Goal: Task Accomplishment & Management: Complete application form

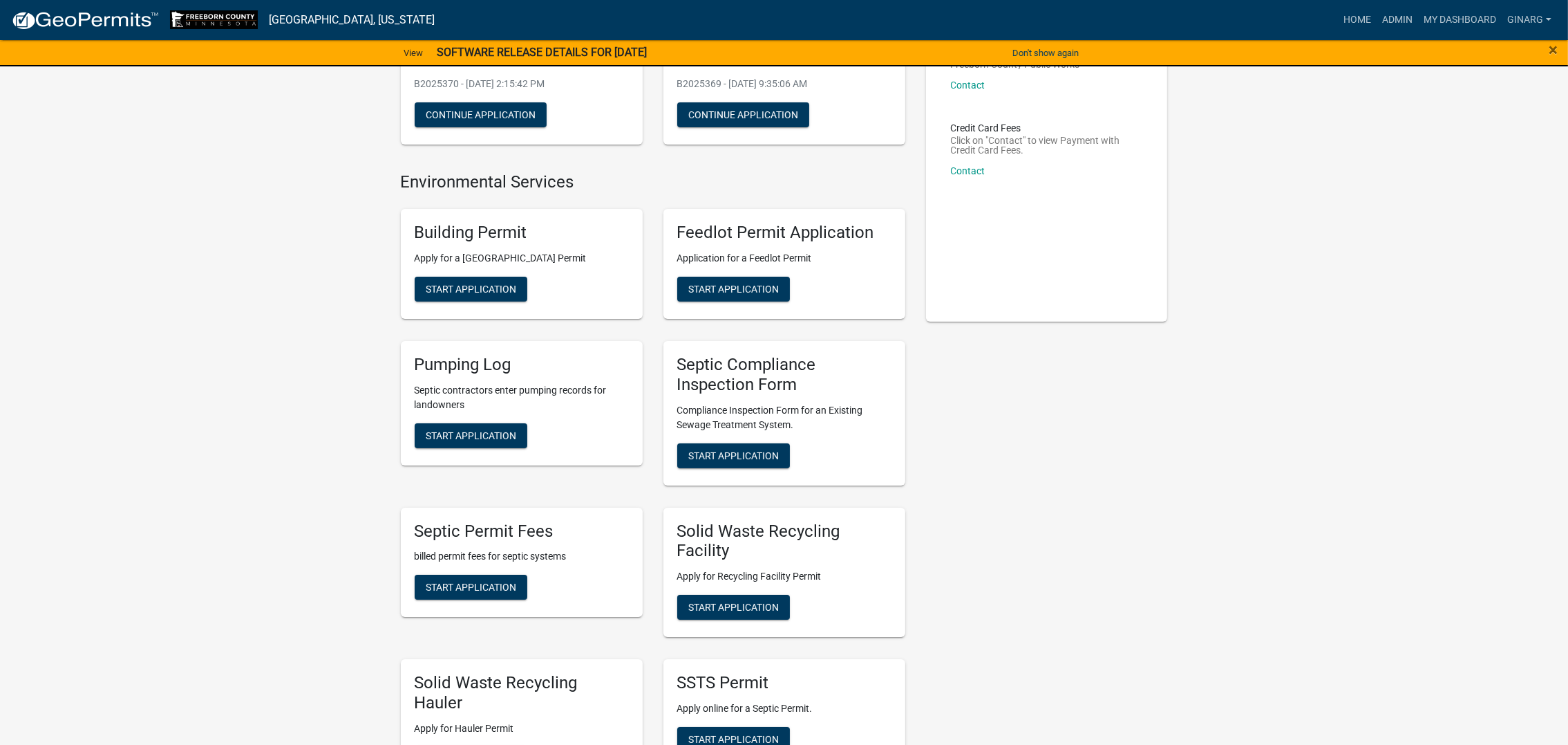
scroll to position [415, 0]
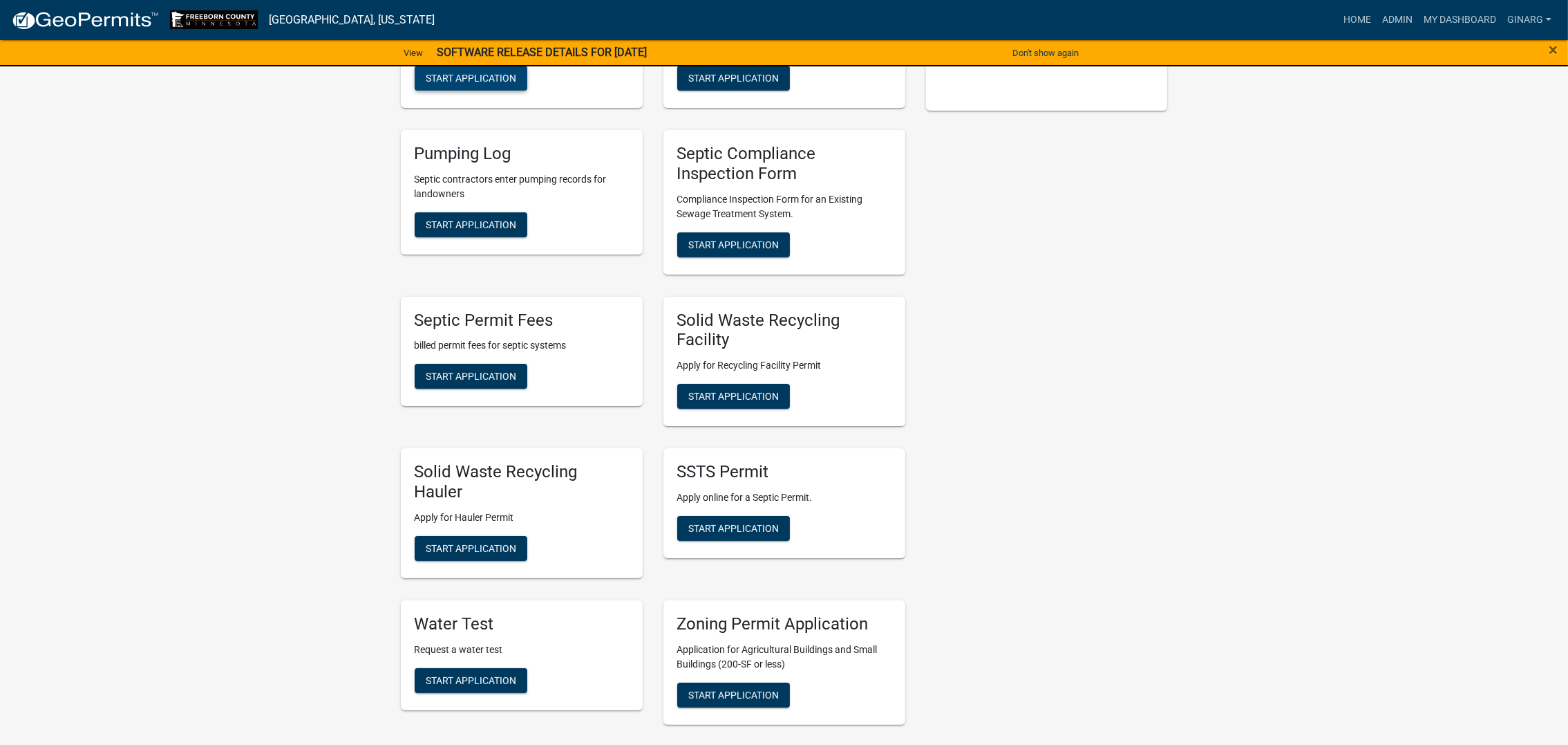
click at [516, 84] on span "Start Application" at bounding box center [471, 78] width 91 height 11
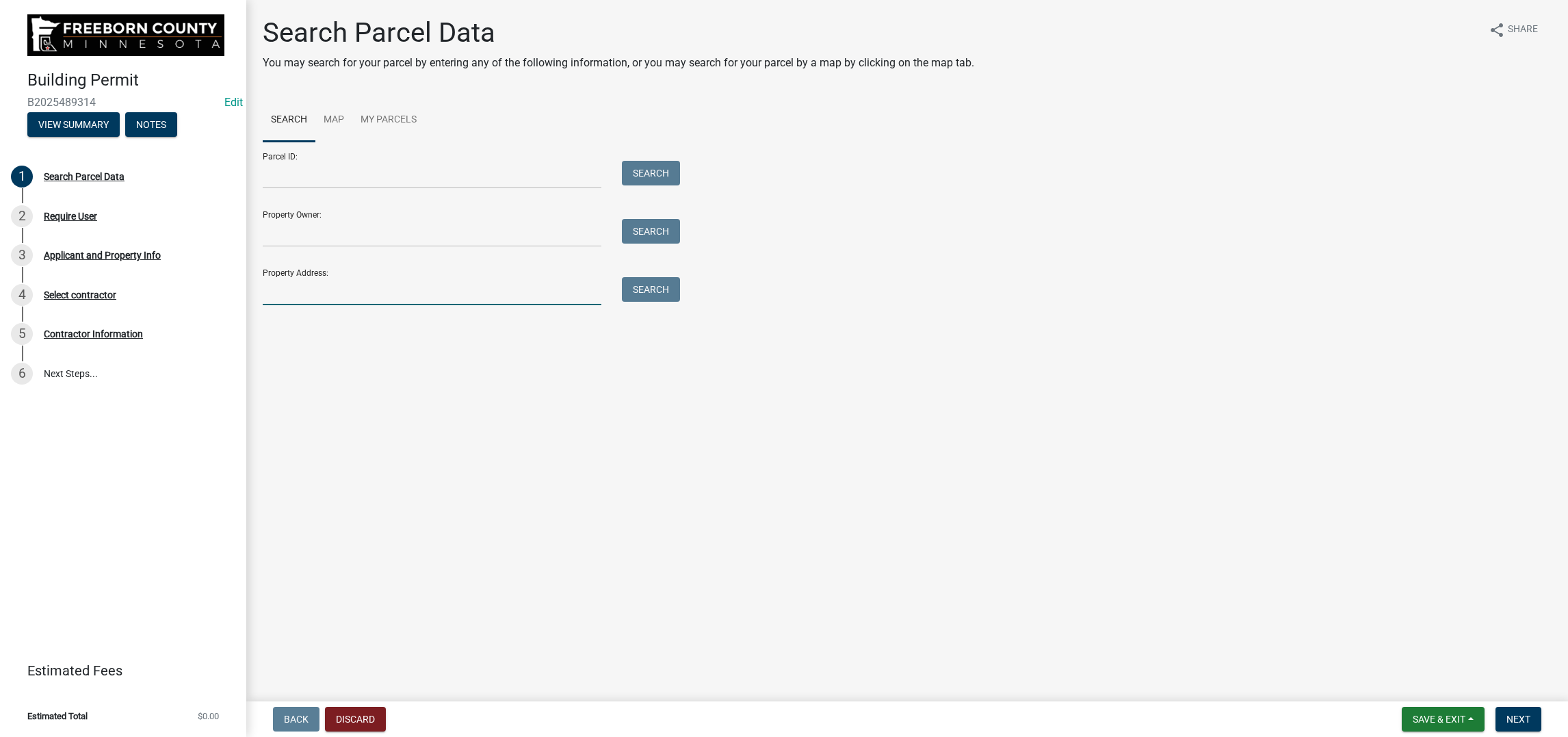
click at [331, 305] on input "Property Address:" at bounding box center [432, 290] width 339 height 28
type input "330 2nd av"
click at [680, 302] on button "Search" at bounding box center [651, 289] width 58 height 25
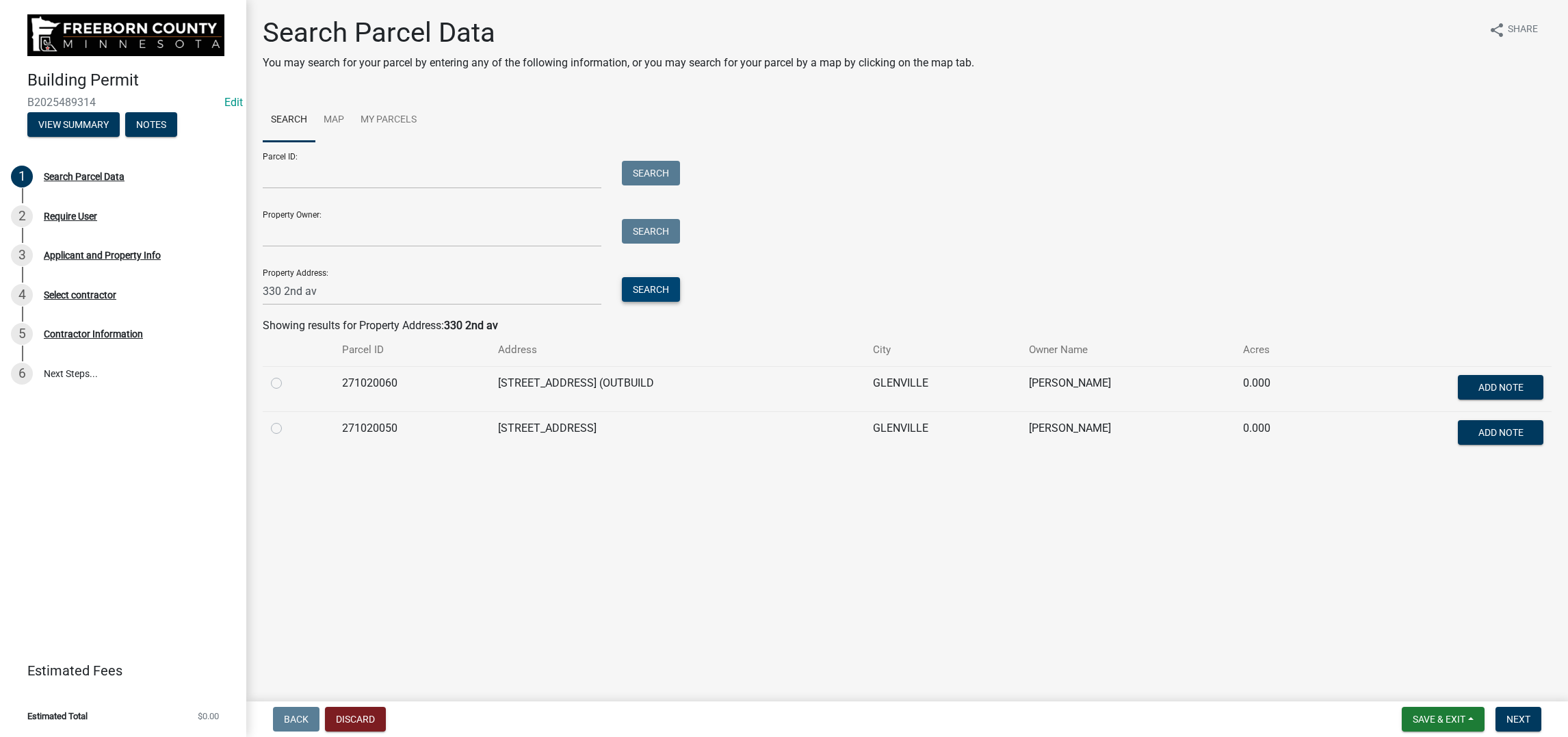
scroll to position [91, 0]
click at [287, 420] on label at bounding box center [287, 420] width 0 height 0
click at [292, 429] on input "radio" at bounding box center [292, 424] width 9 height 9
radio input "true"
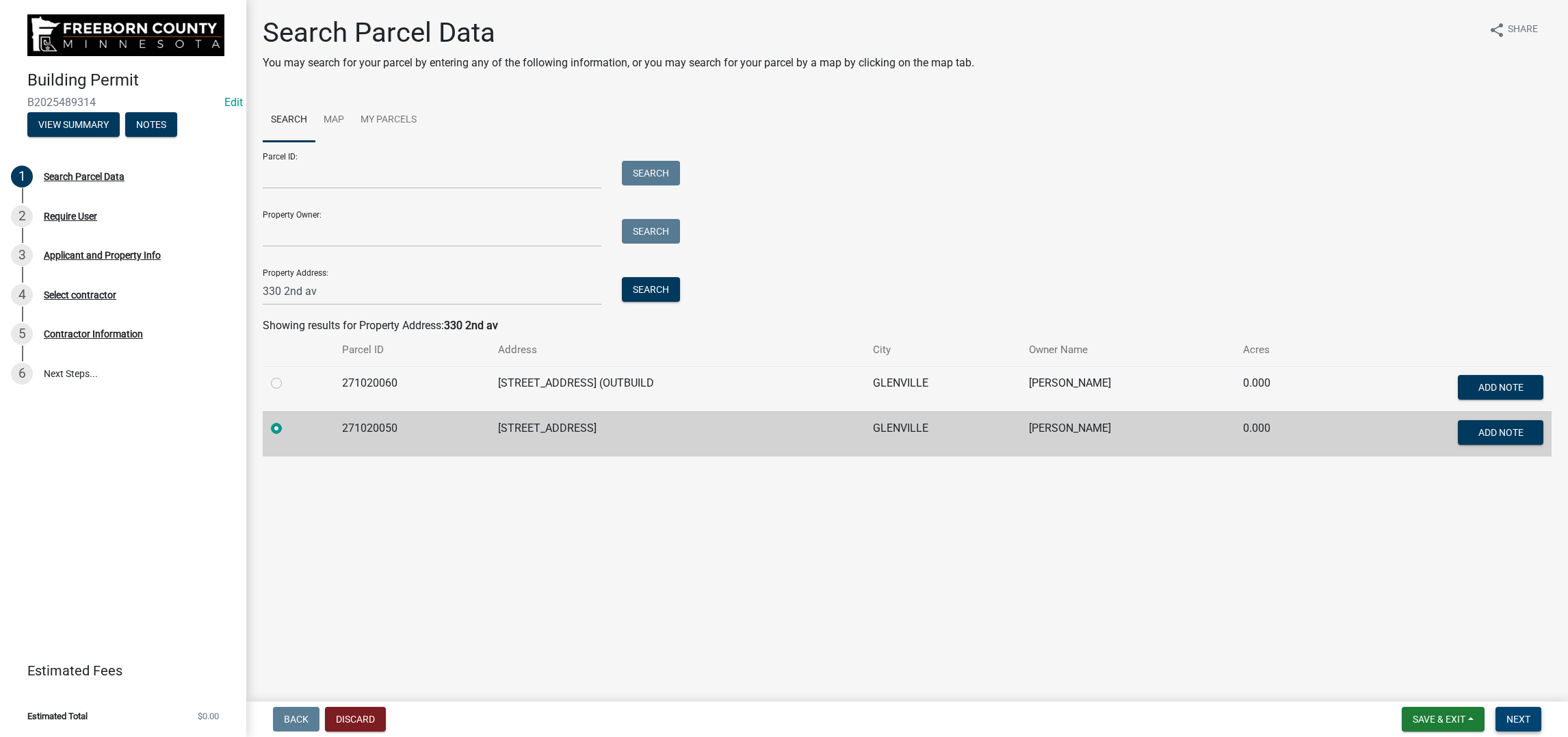
click at [719, 583] on span "Next" at bounding box center [1518, 719] width 24 height 11
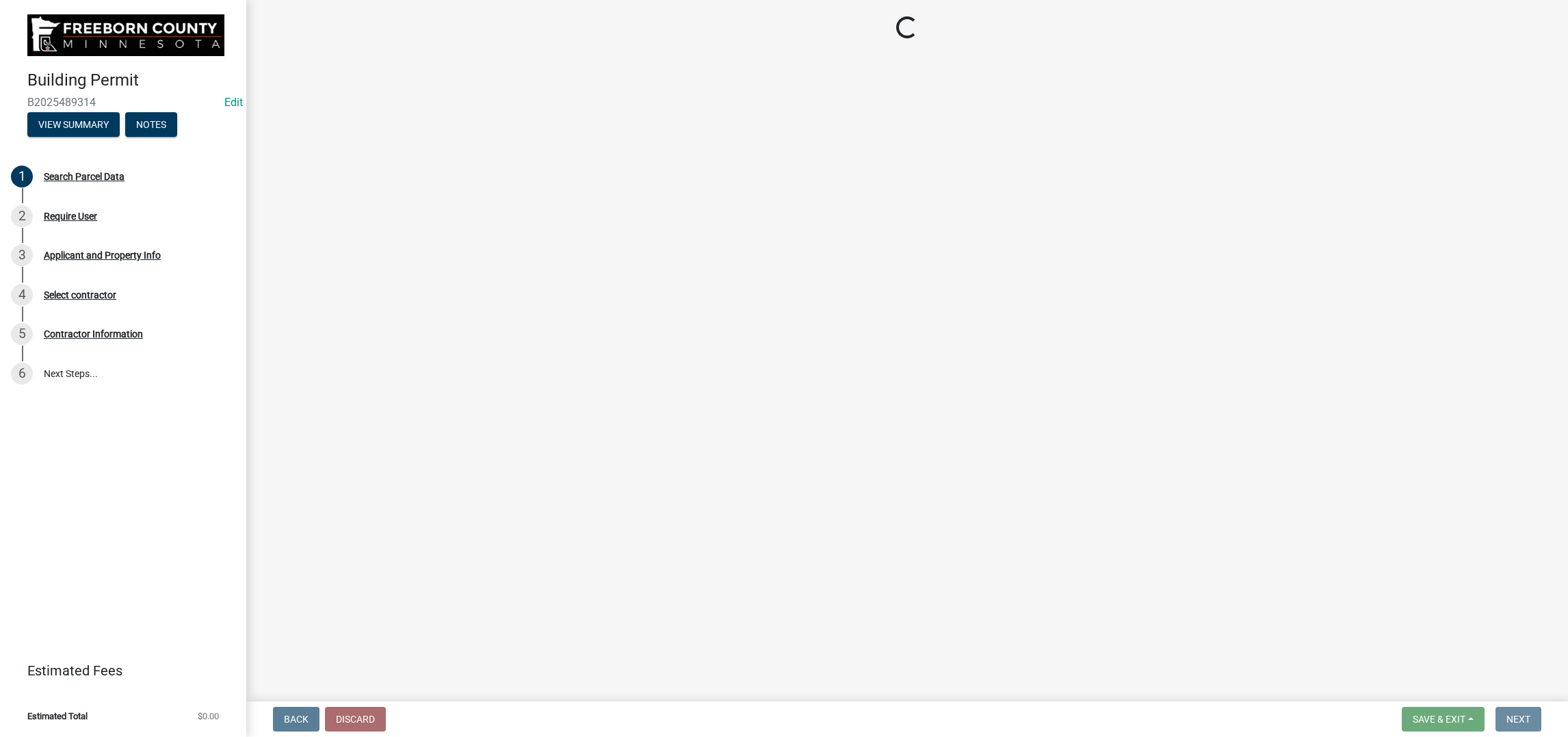
scroll to position [0, 0]
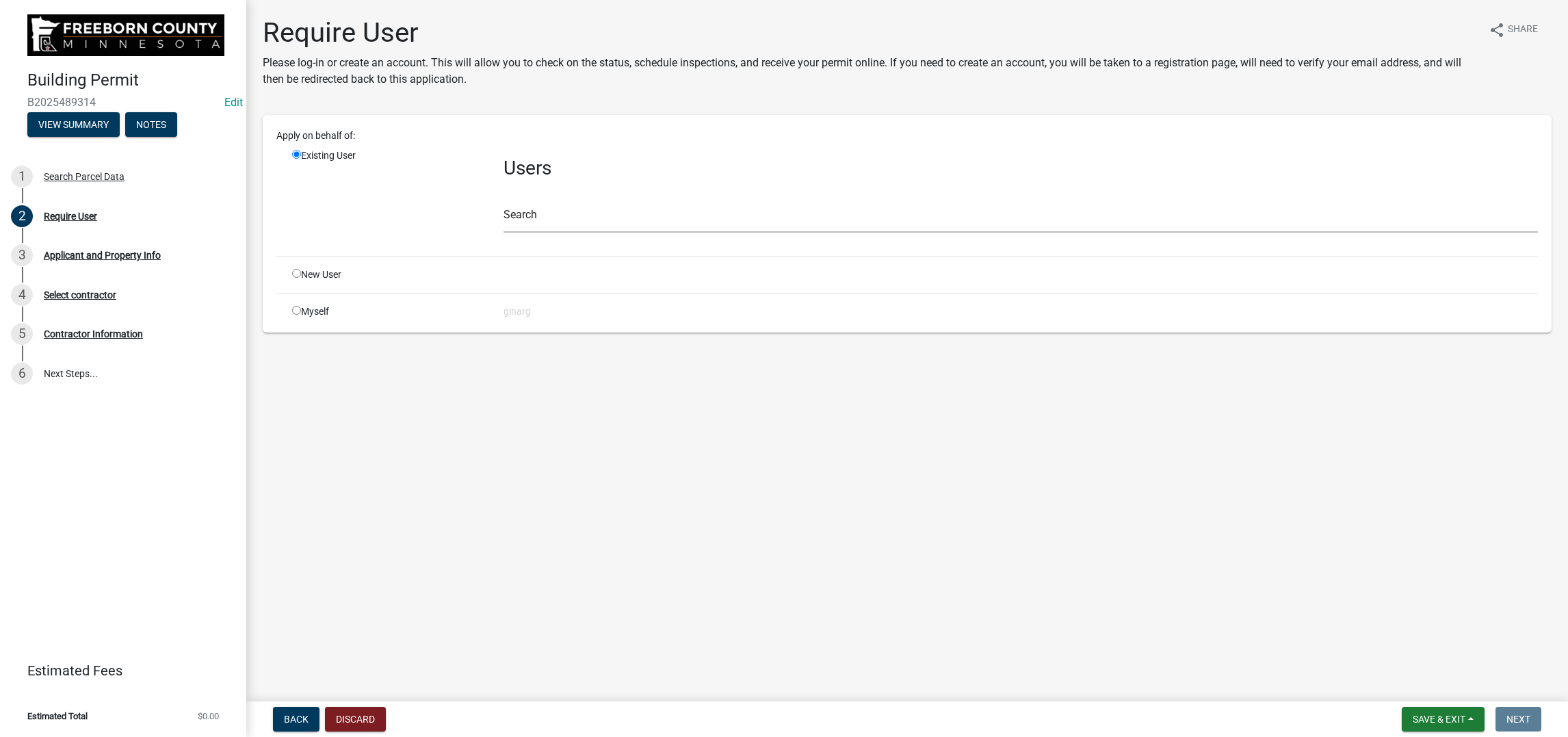
drag, startPoint x: 310, startPoint y: 466, endPoint x: 368, endPoint y: 460, distance: 58.3
click at [301, 314] on input "radio" at bounding box center [297, 310] width 9 height 9
radio input "true"
radio input "false"
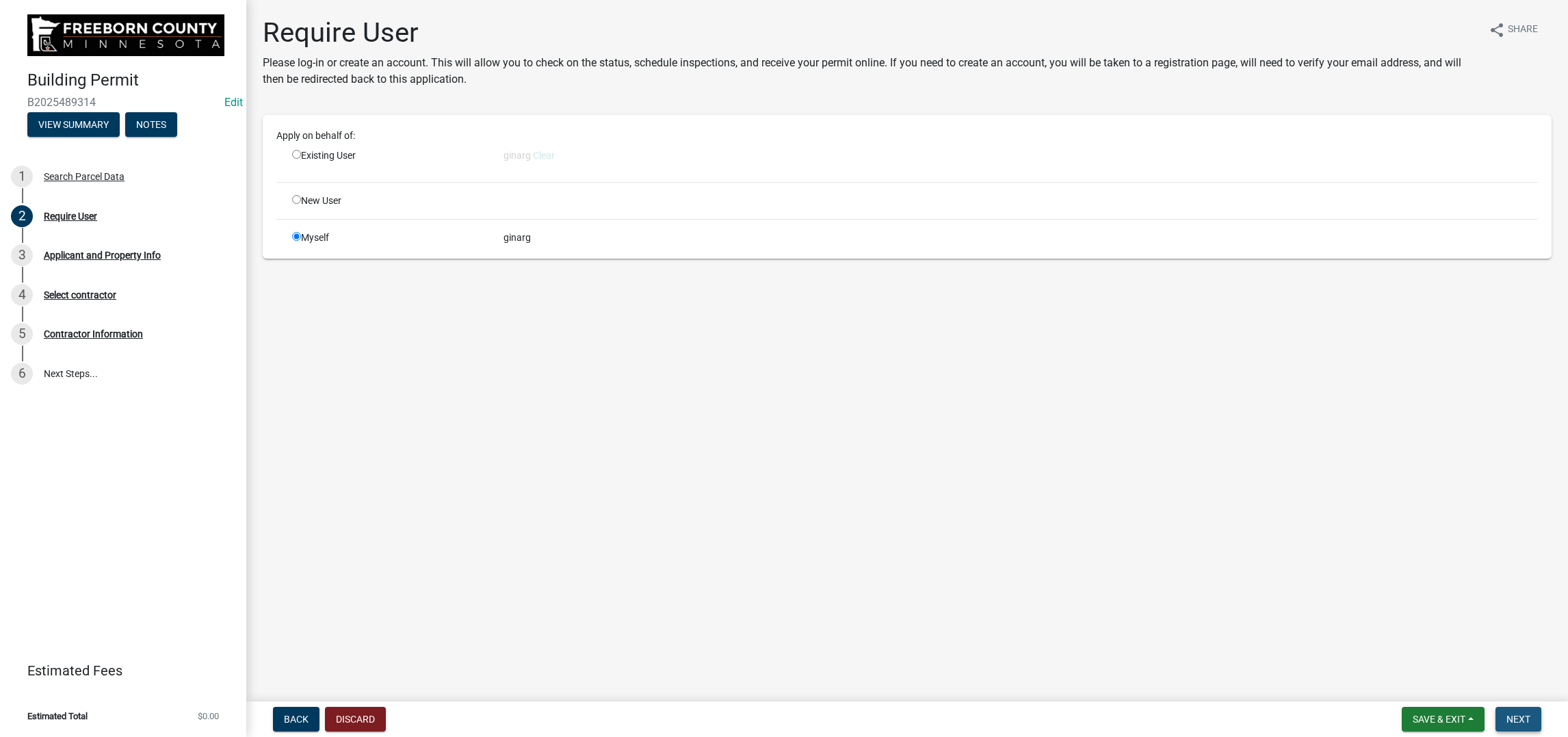
drag, startPoint x: 1507, startPoint y: 709, endPoint x: 1499, endPoint y: 705, distance: 8.9
click at [719, 583] on span "Next" at bounding box center [1518, 719] width 24 height 11
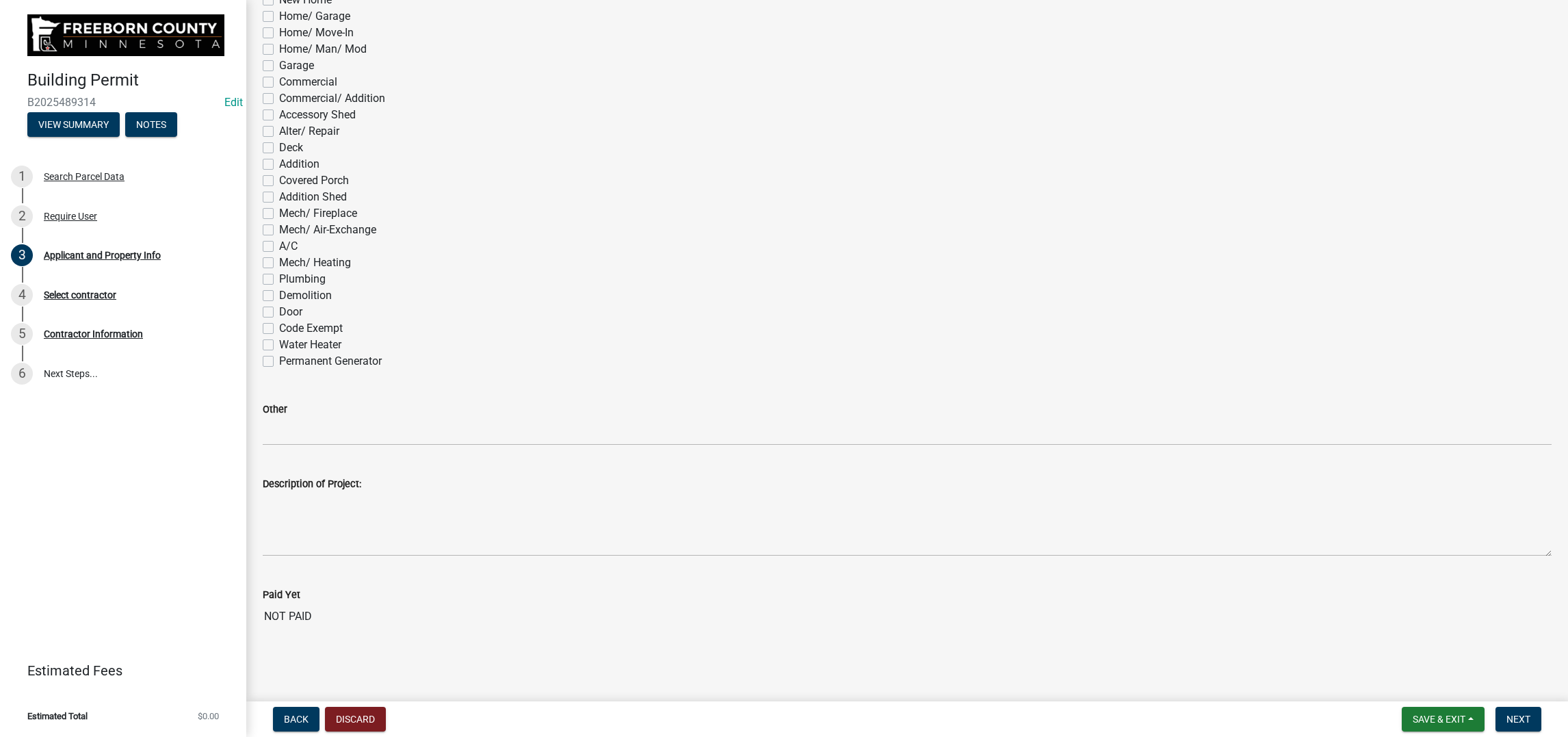
scroll to position [1230, 0]
click at [286, 254] on label "A/C" at bounding box center [288, 246] width 18 height 16
click at [286, 247] on input "A/C" at bounding box center [284, 243] width 9 height 9
checkbox input "true"
checkbox input "false"
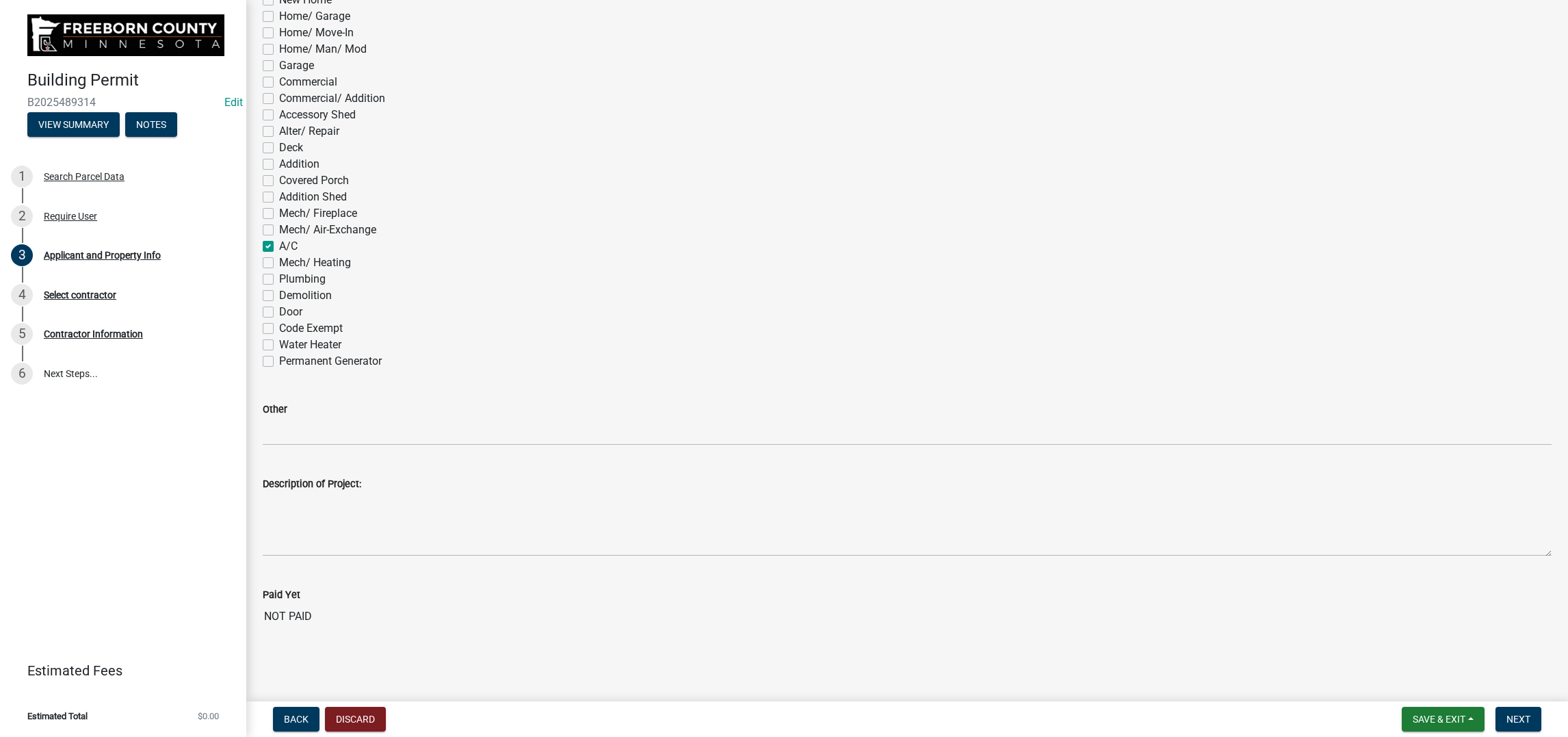
checkbox input "false"
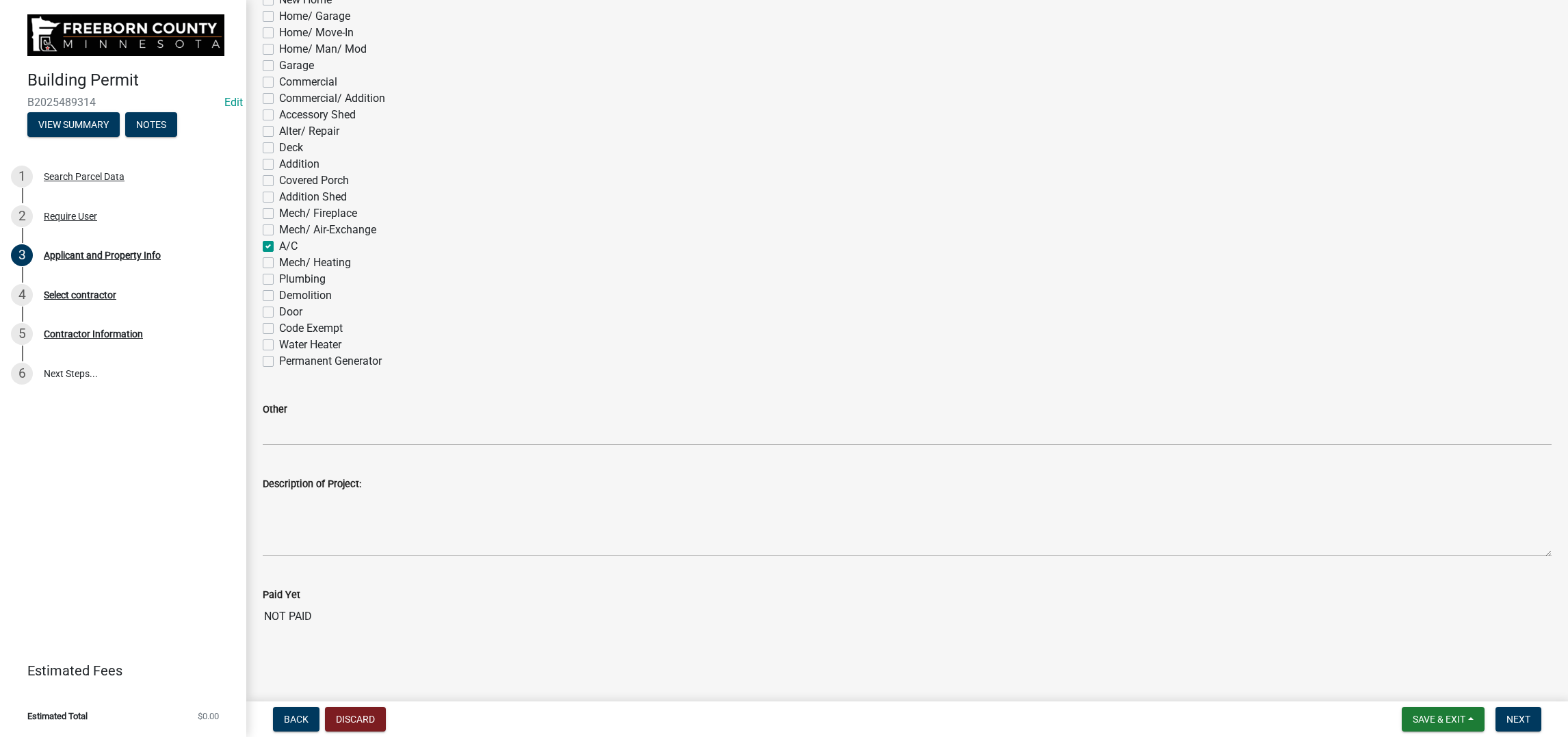
checkbox input "false"
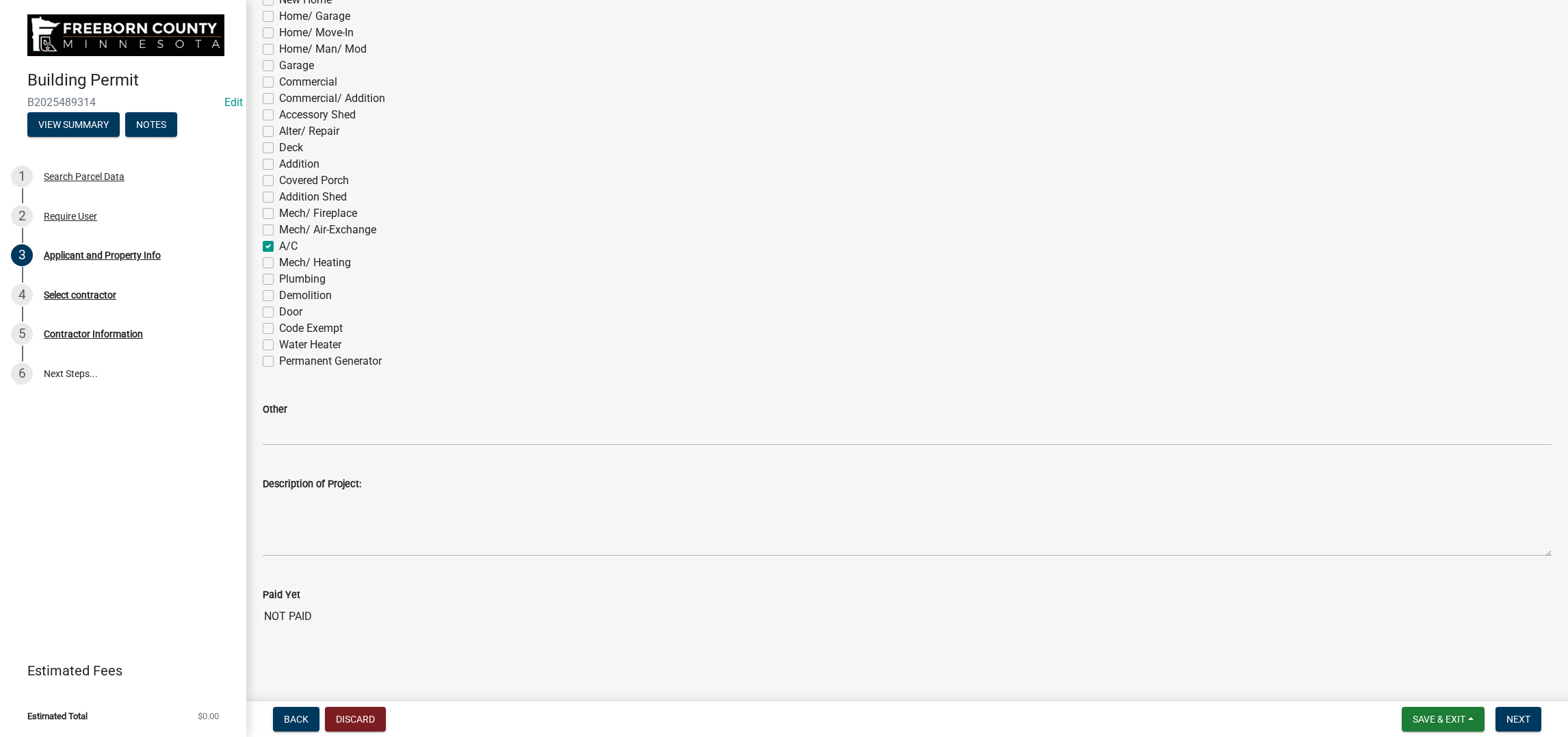
checkbox input "false"
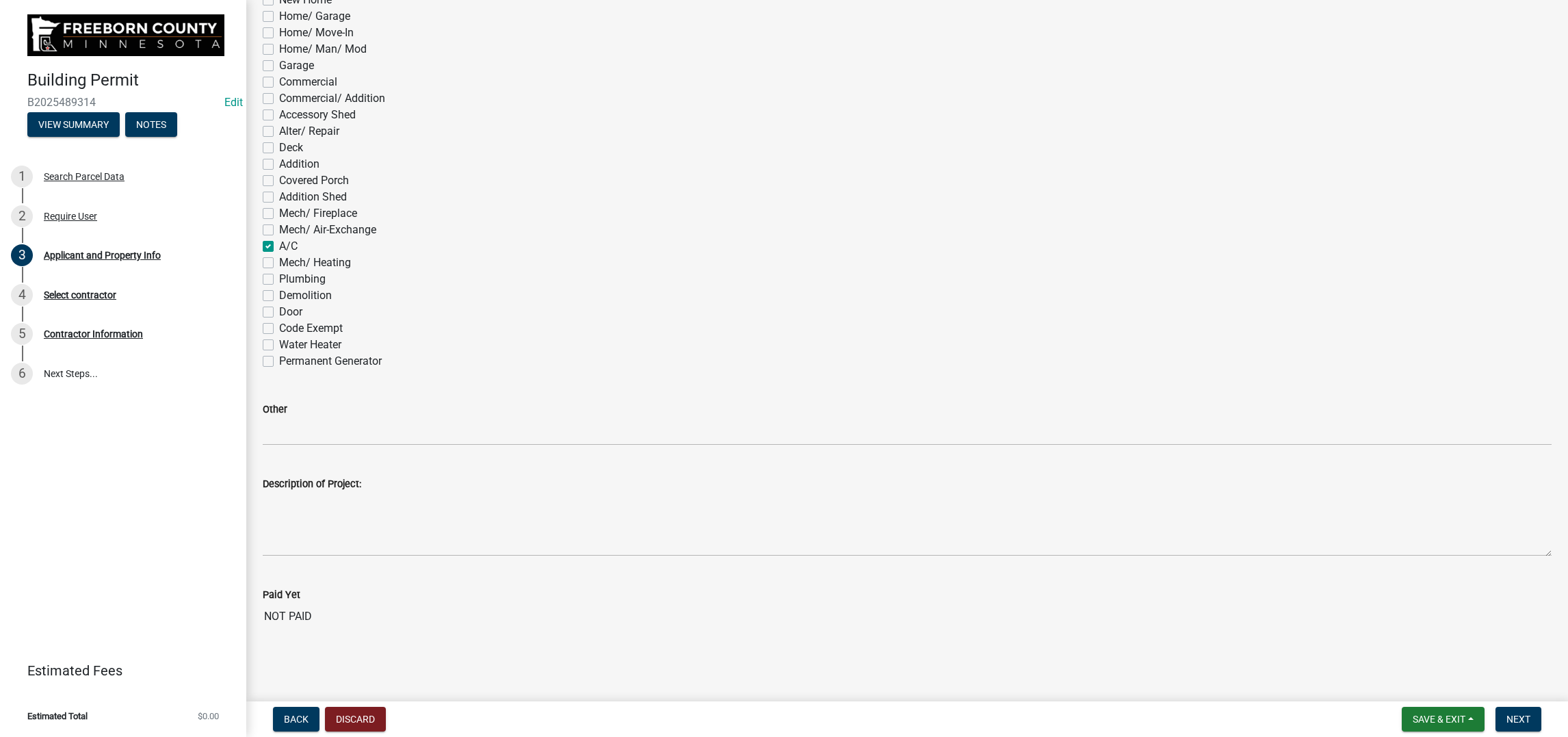
checkbox input "false"
checkbox input "true"
checkbox input "false"
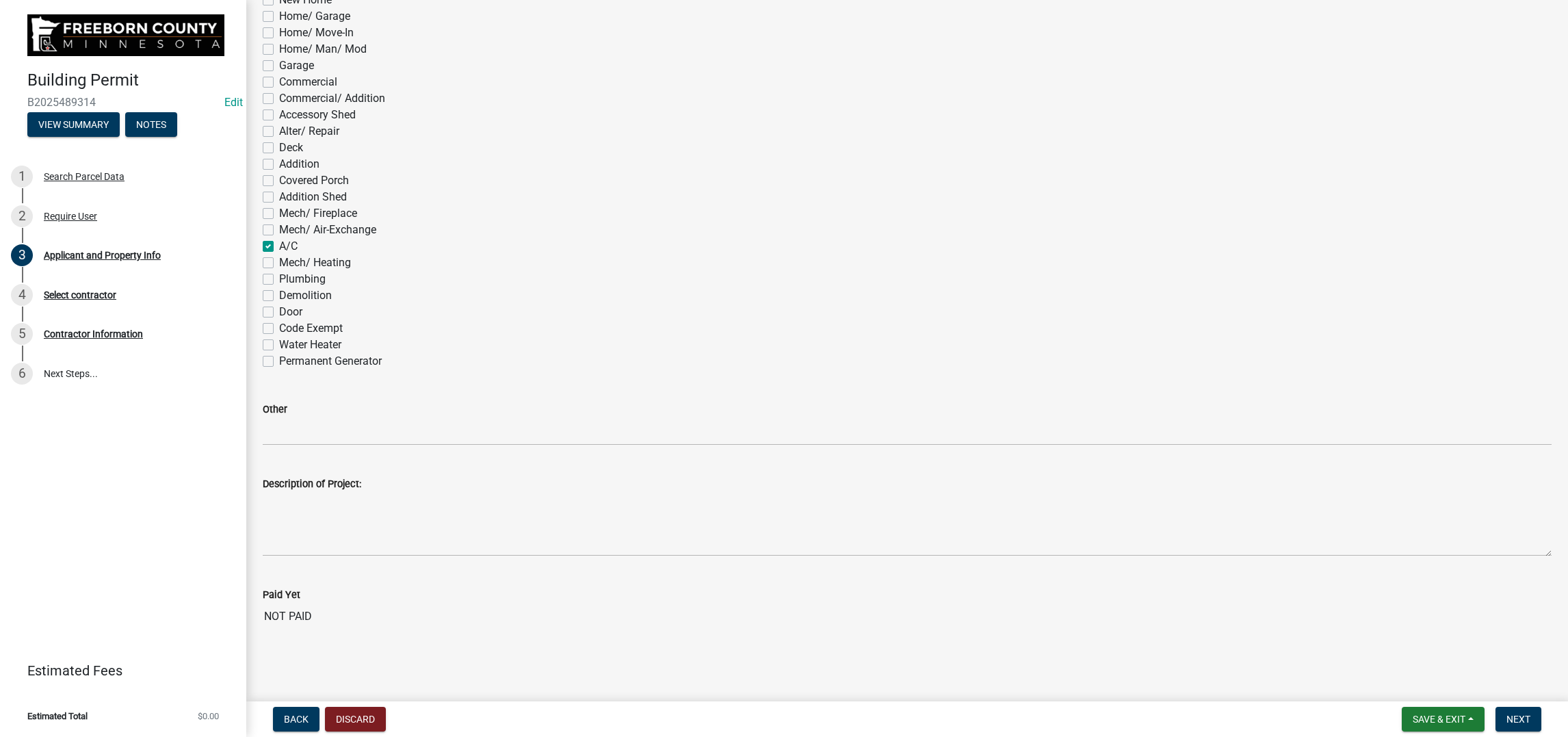
checkbox input "false"
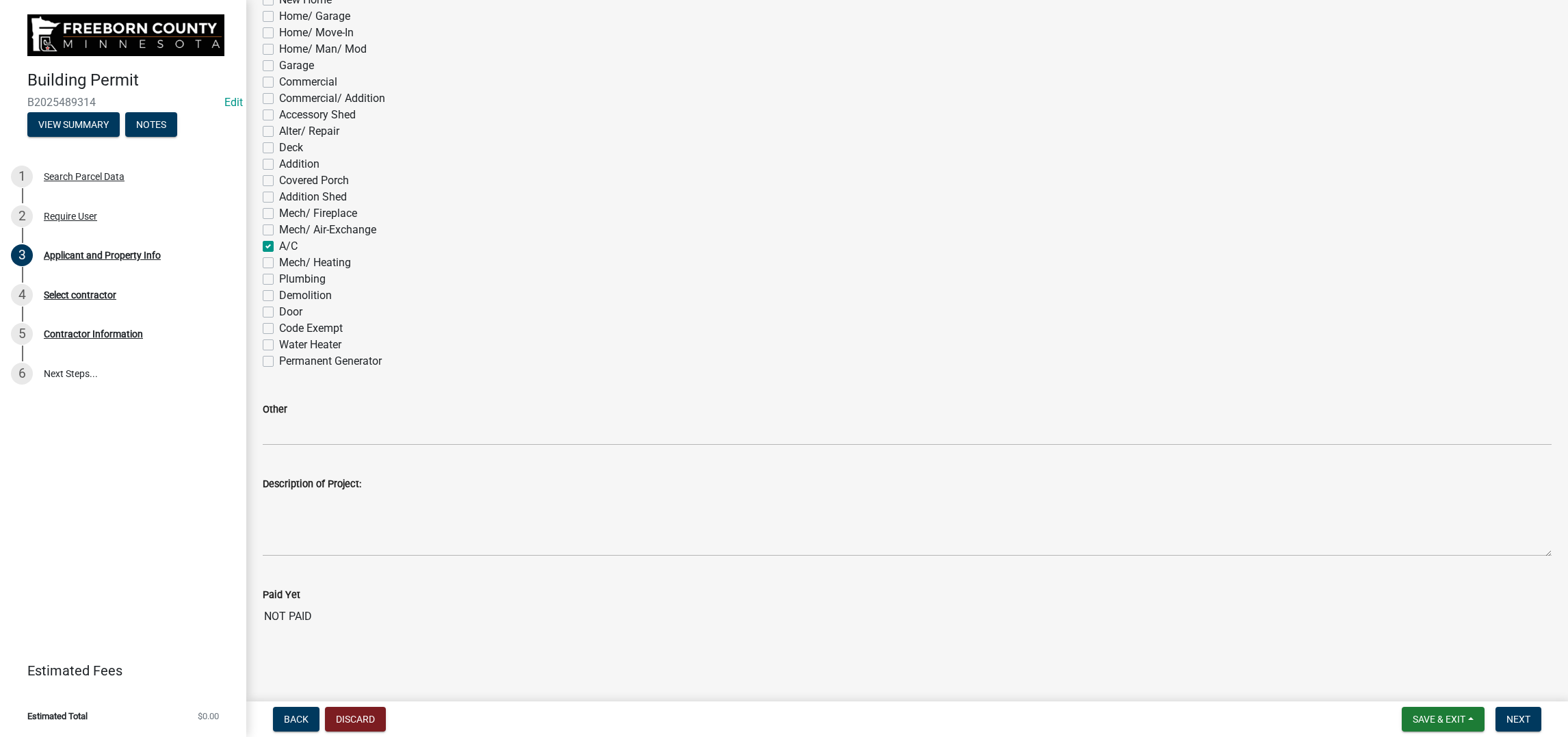
click at [279, 271] on label "Mech/ Heating" at bounding box center [314, 262] width 71 height 16
click at [279, 264] on input "Mech/ Heating" at bounding box center [284, 259] width 9 height 9
checkbox input "true"
checkbox input "false"
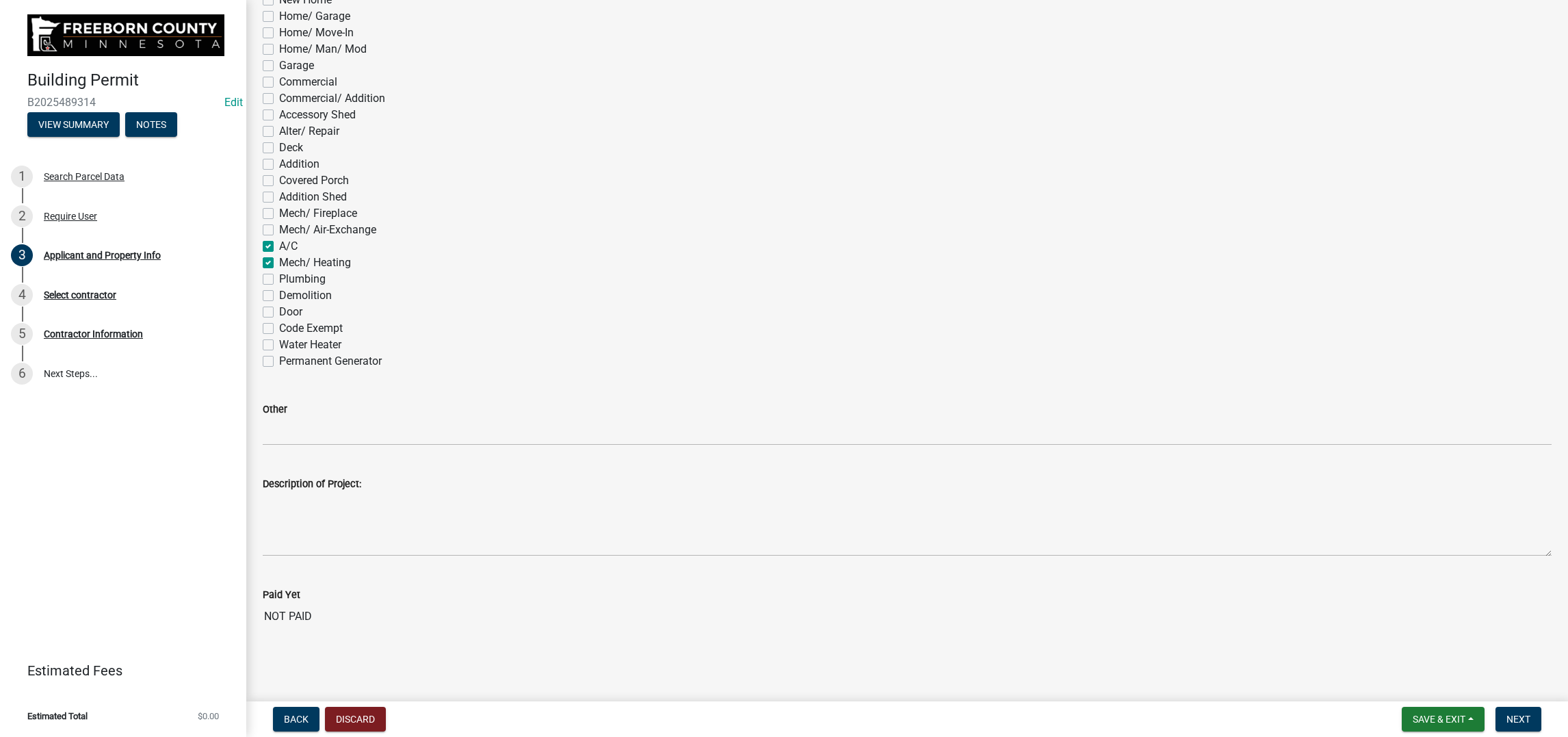
checkbox input "false"
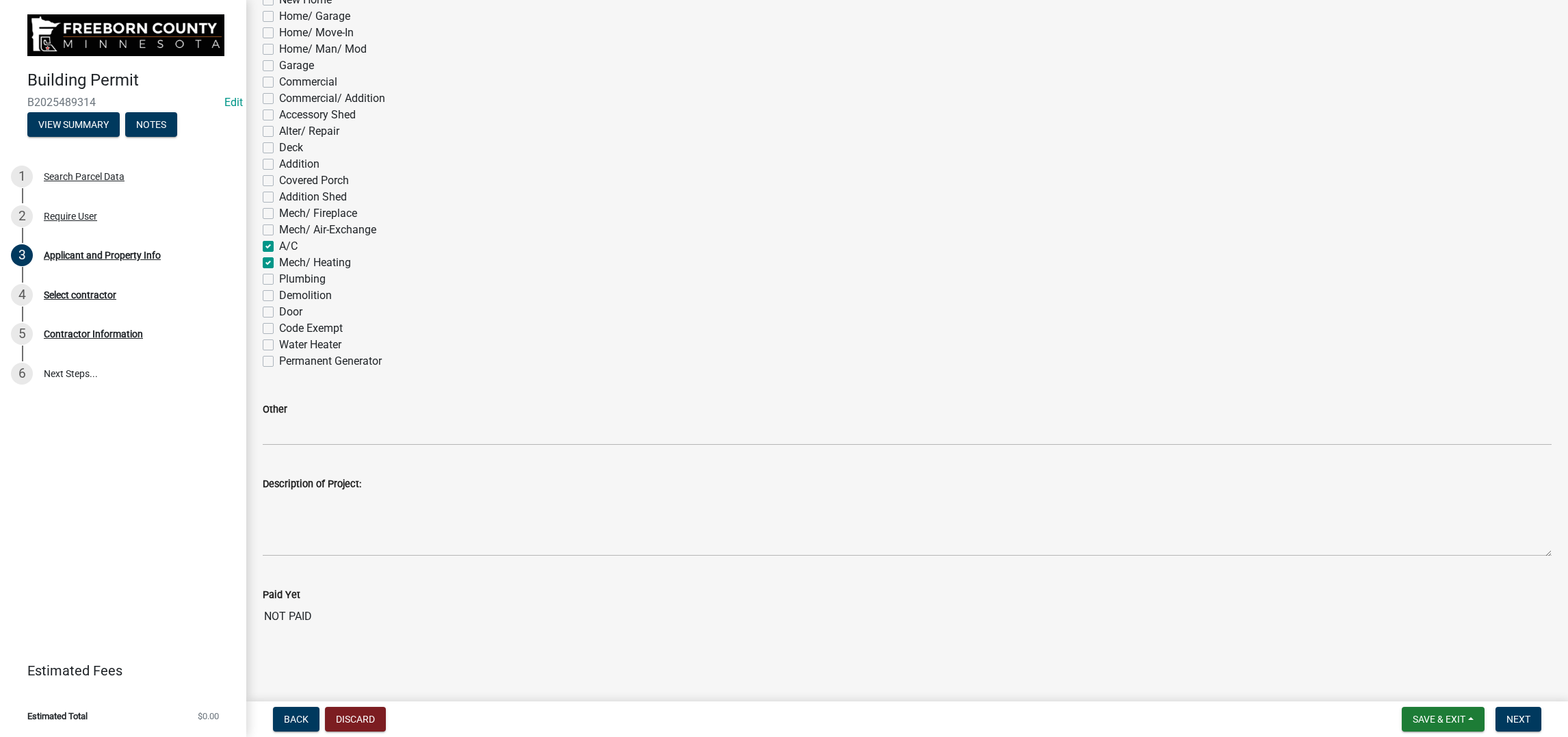
checkbox input "false"
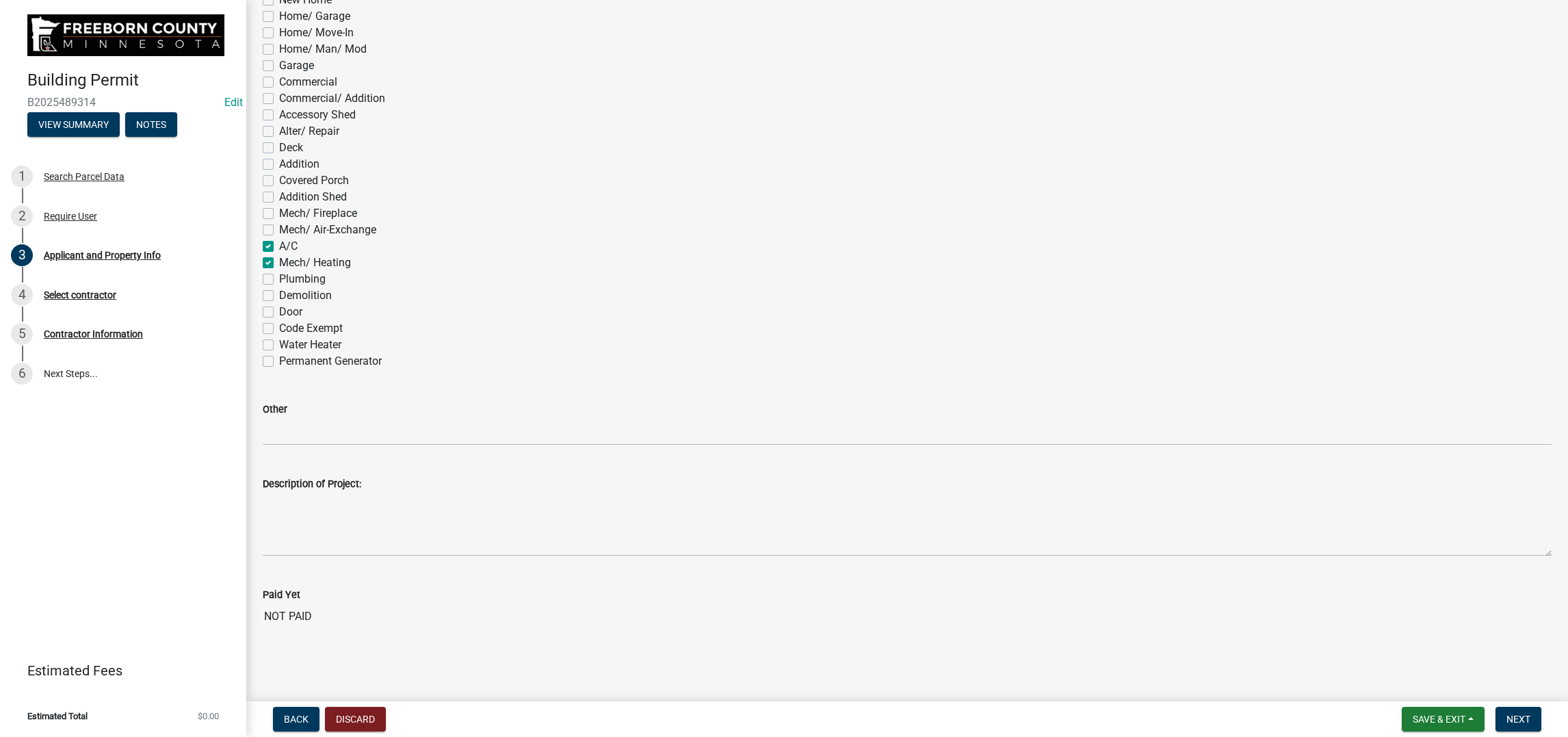
checkbox input "false"
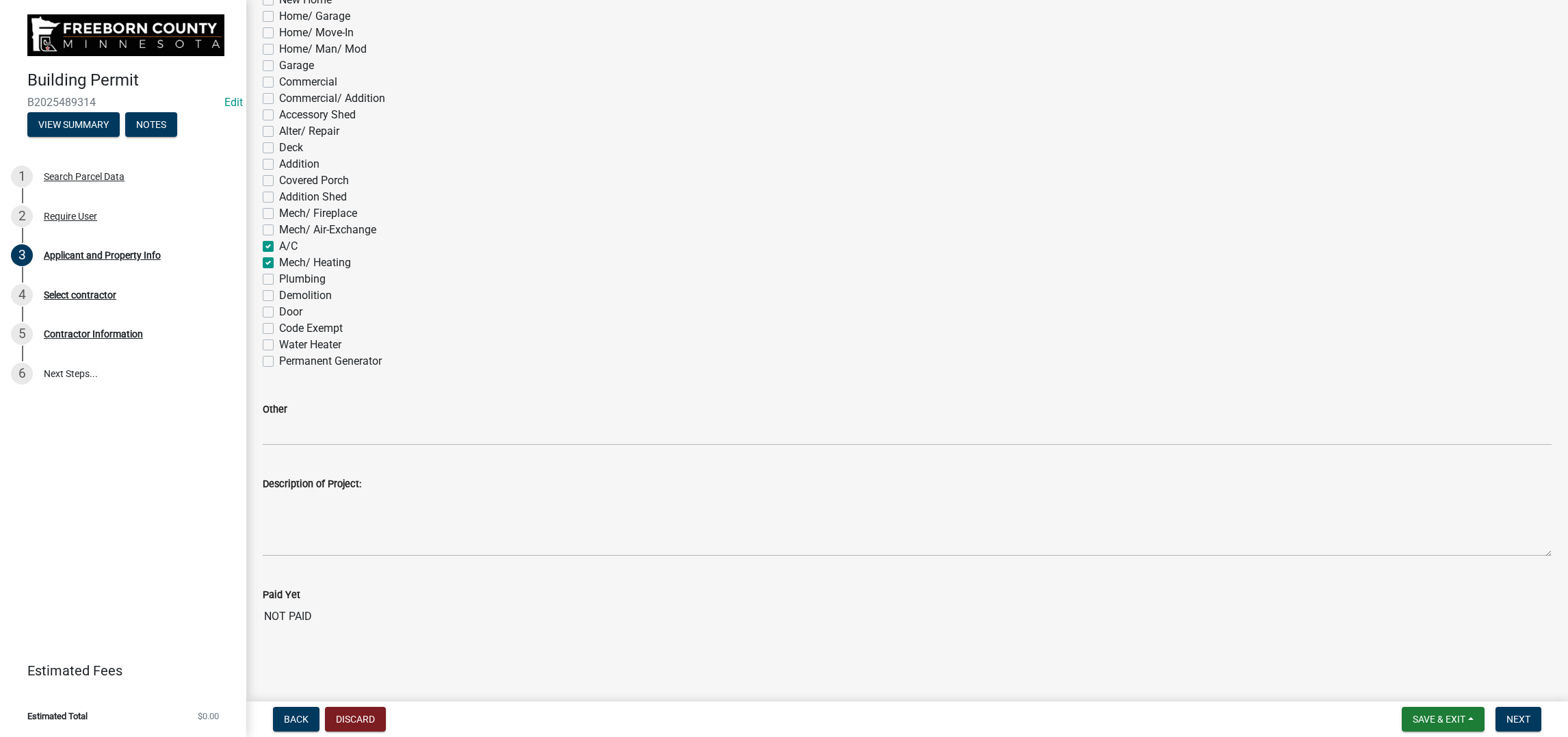
checkbox input "false"
checkbox input "true"
checkbox input "false"
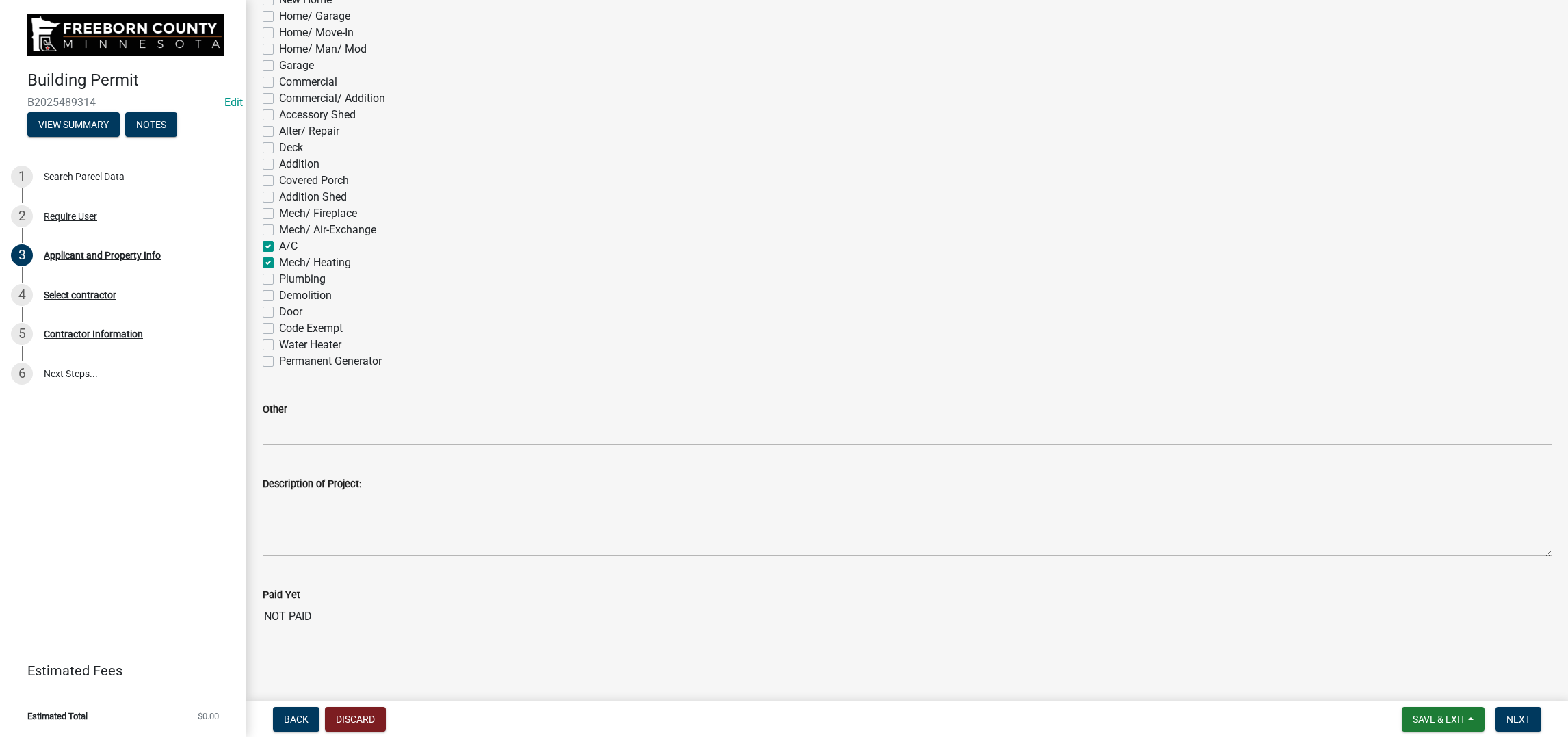
checkbox input "false"
click at [719, 583] on span "Next" at bounding box center [1518, 719] width 24 height 11
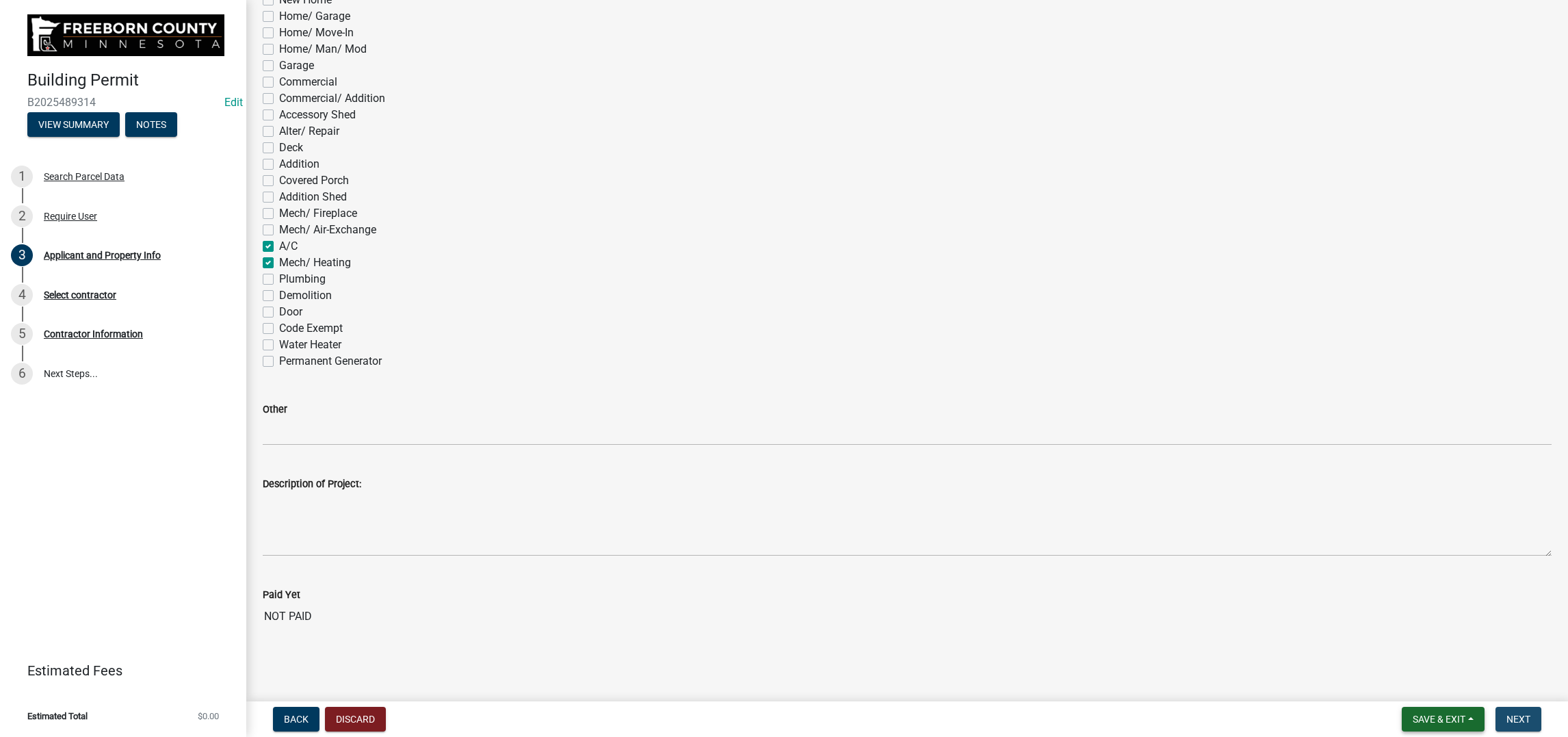
scroll to position [0, 0]
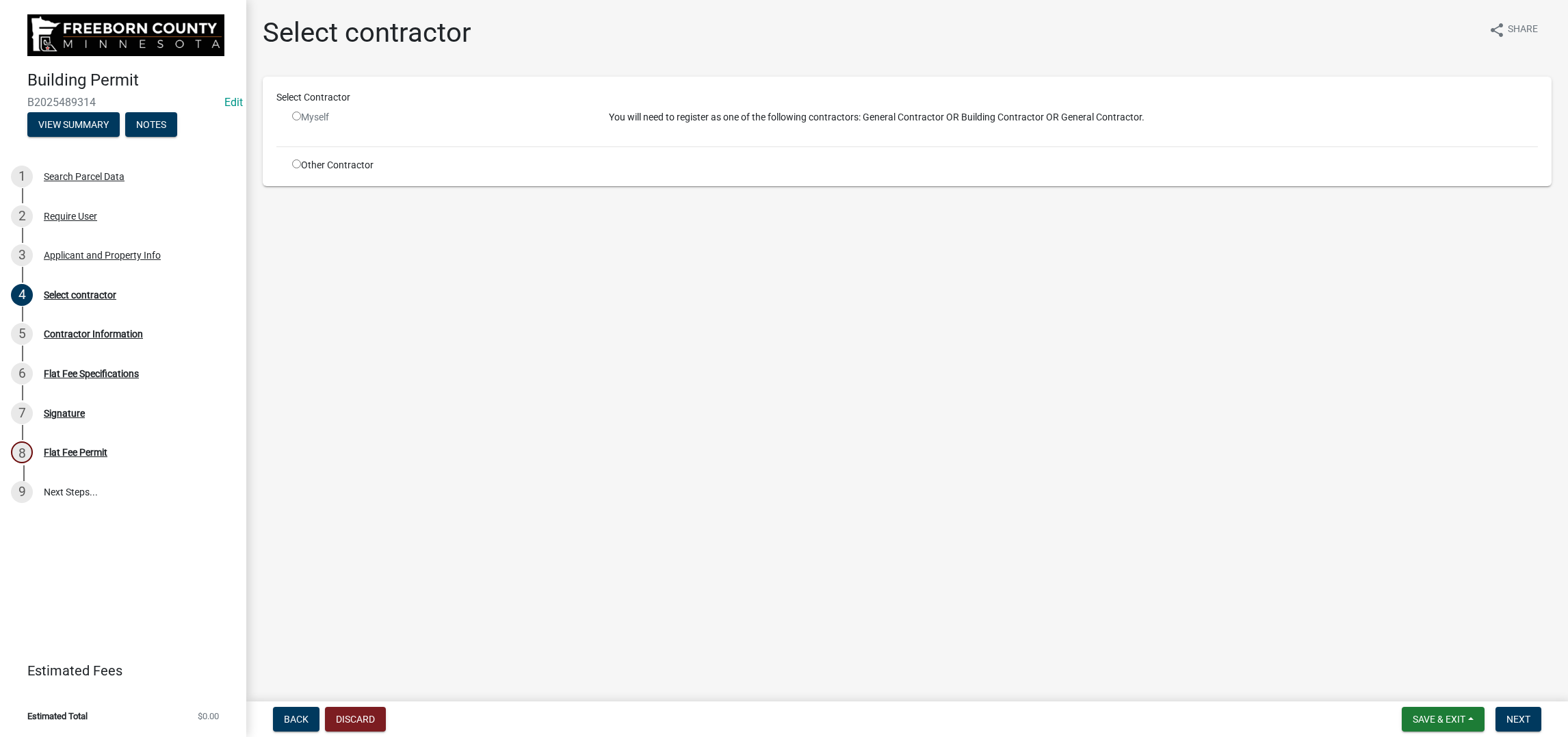
click at [301, 168] on input "radio" at bounding box center [297, 164] width 9 height 9
radio input "true"
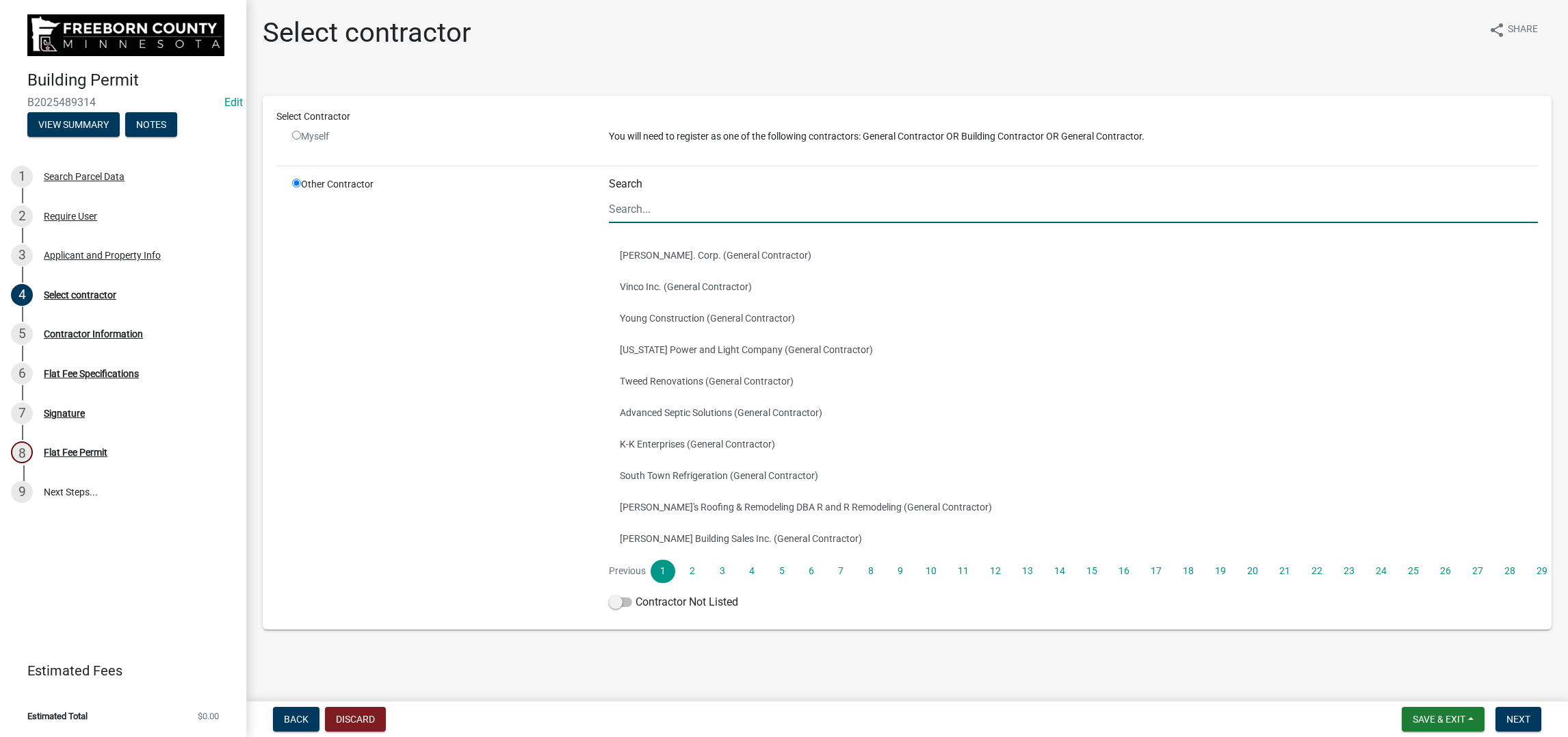
click at [650, 223] on input "Search" at bounding box center [1073, 209] width 929 height 28
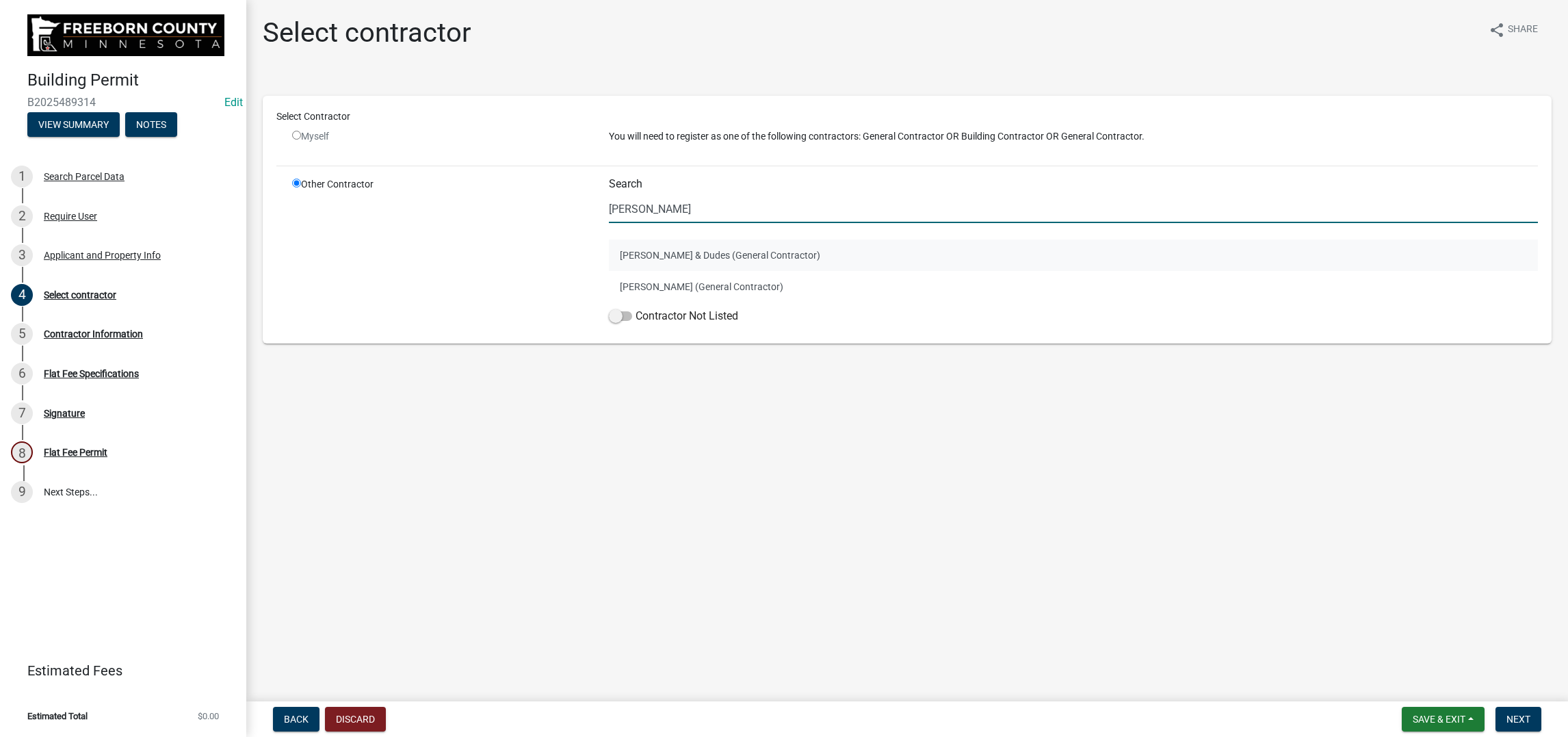
type input "[PERSON_NAME]"
click at [646, 271] on button "[PERSON_NAME] & Dudes (General Contractor)" at bounding box center [1073, 255] width 929 height 32
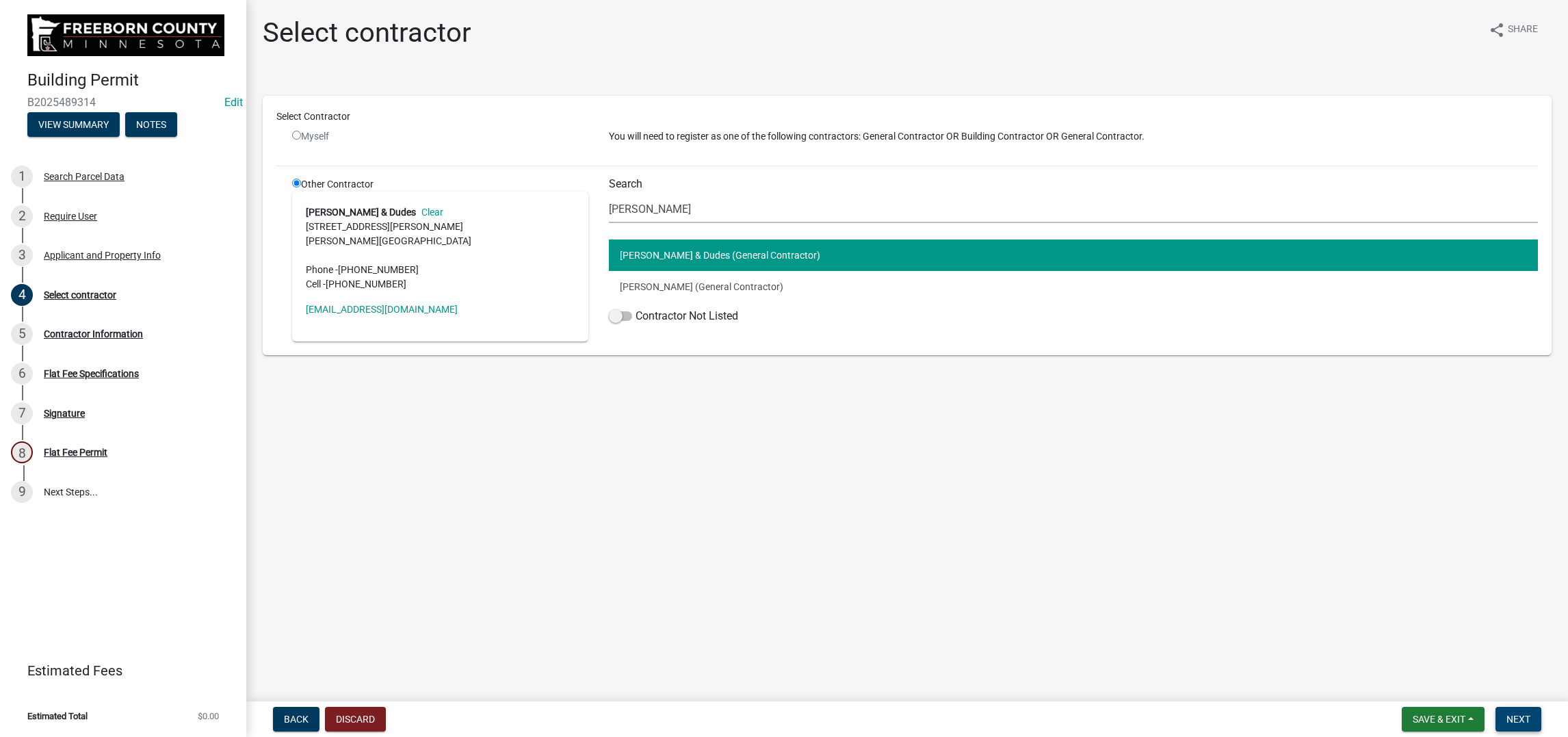
click at [719, 583] on button "Next" at bounding box center [1519, 719] width 46 height 25
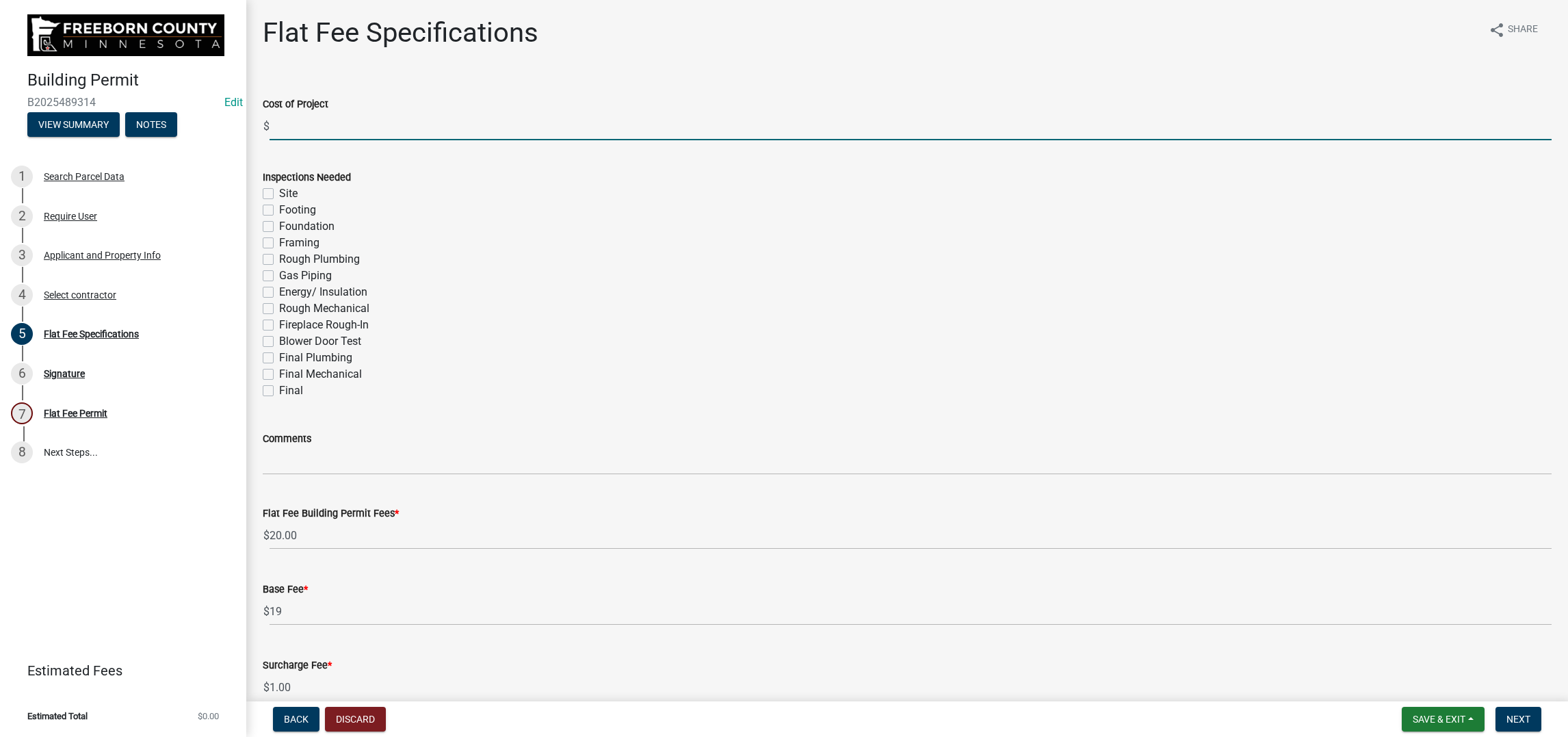
click at [298, 140] on input "text" at bounding box center [911, 126] width 1282 height 28
type input "7790"
click at [285, 383] on label "Final Mechanical" at bounding box center [321, 373] width 83 height 16
click at [285, 375] on input "Final Mechanical" at bounding box center [284, 370] width 9 height 9
checkbox input "true"
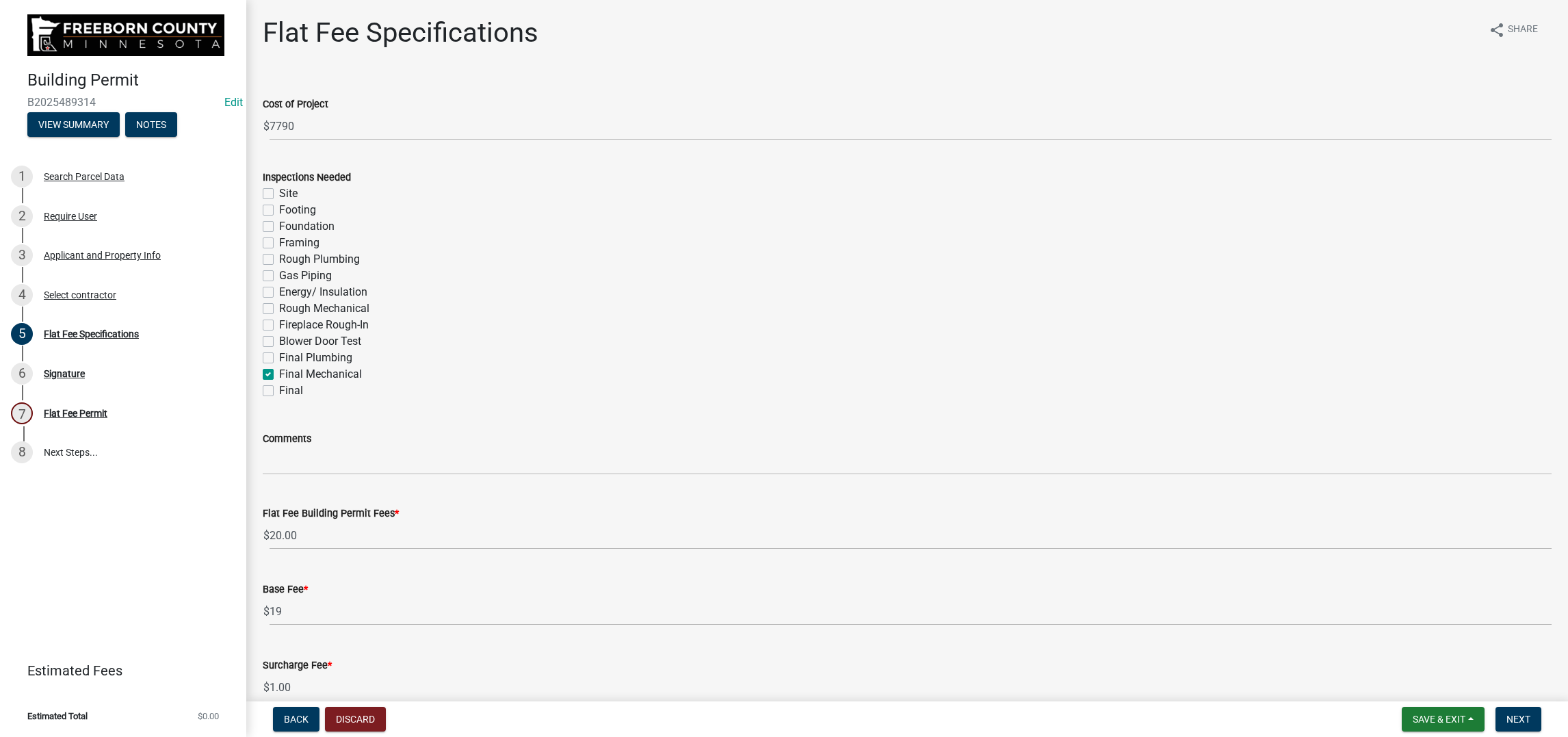
checkbox input "false"
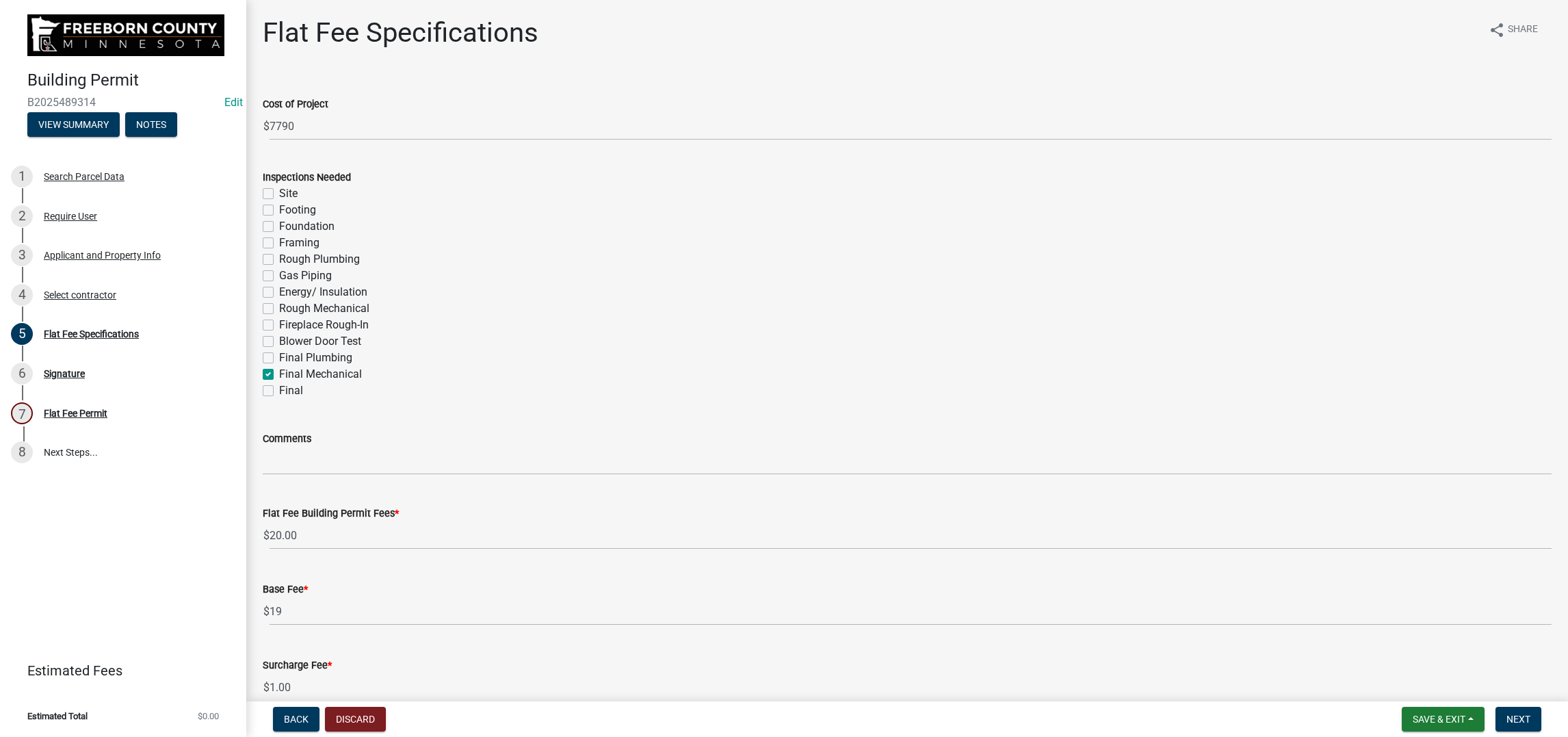
checkbox input "false"
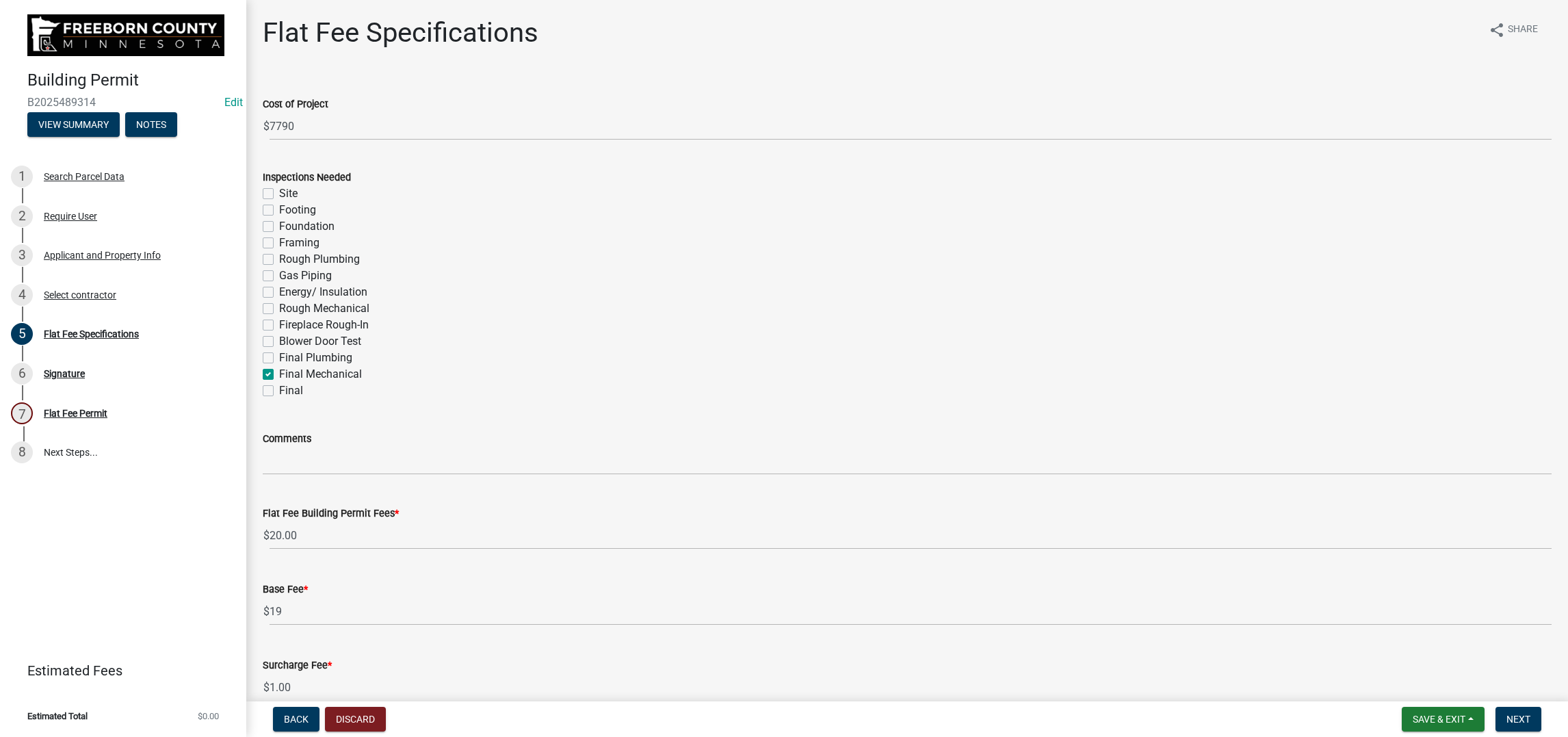
checkbox input "false"
checkbox input "true"
checkbox input "false"
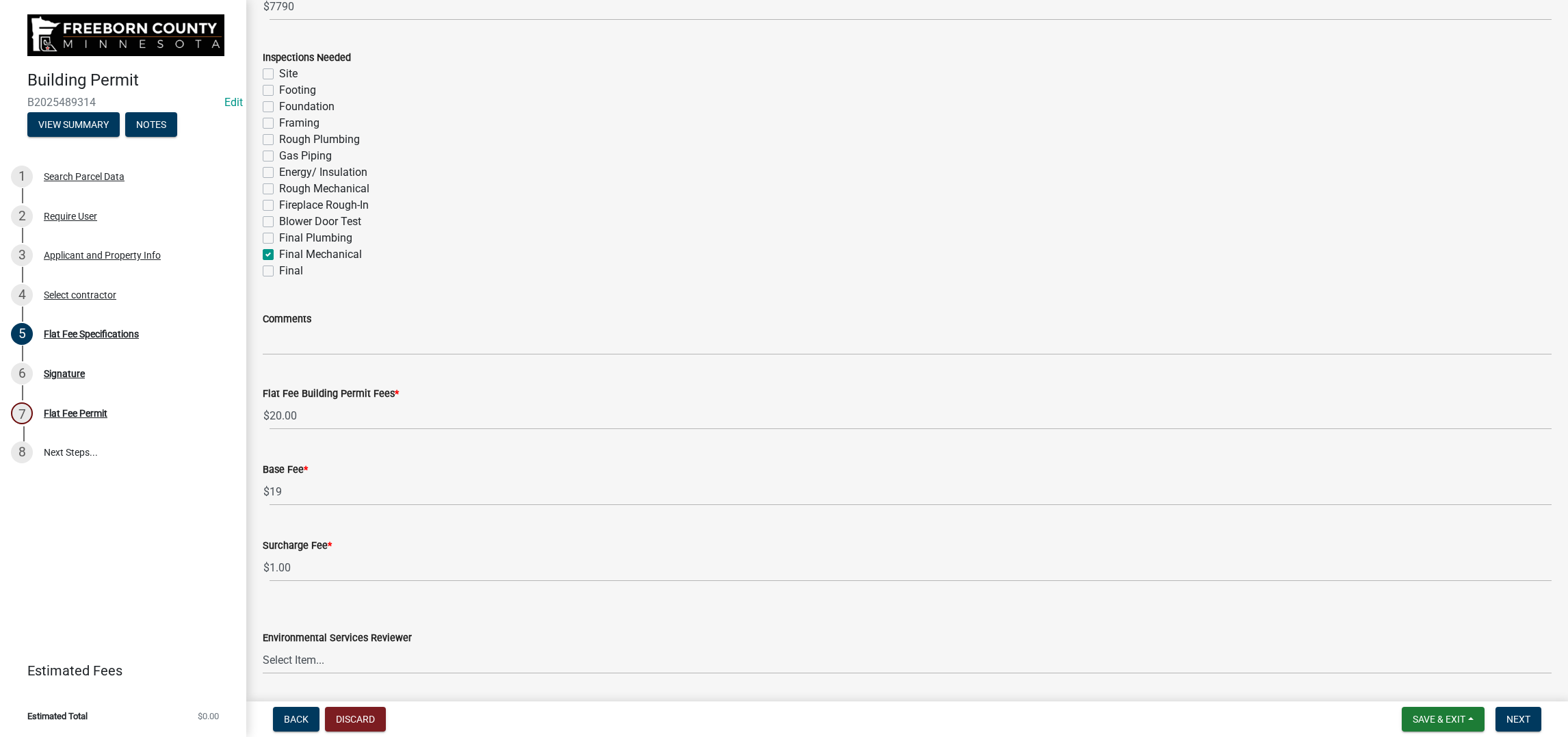
scroll to position [307, 0]
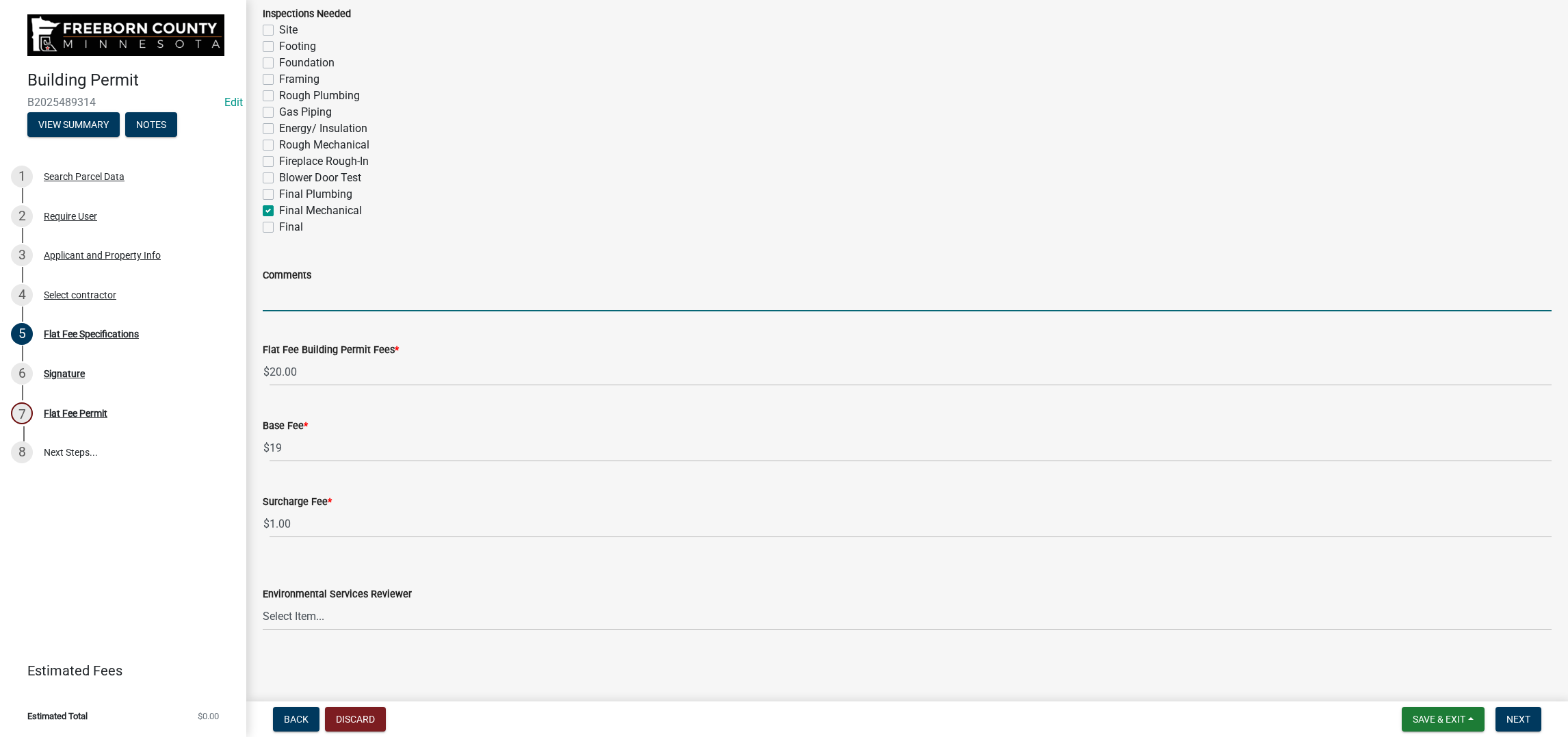
drag, startPoint x: 329, startPoint y: 383, endPoint x: 334, endPoint y: 376, distance: 8.6
click at [330, 311] on input "Comments" at bounding box center [907, 297] width 1289 height 28
type input "90,000 btu furnace and 3 T. air"
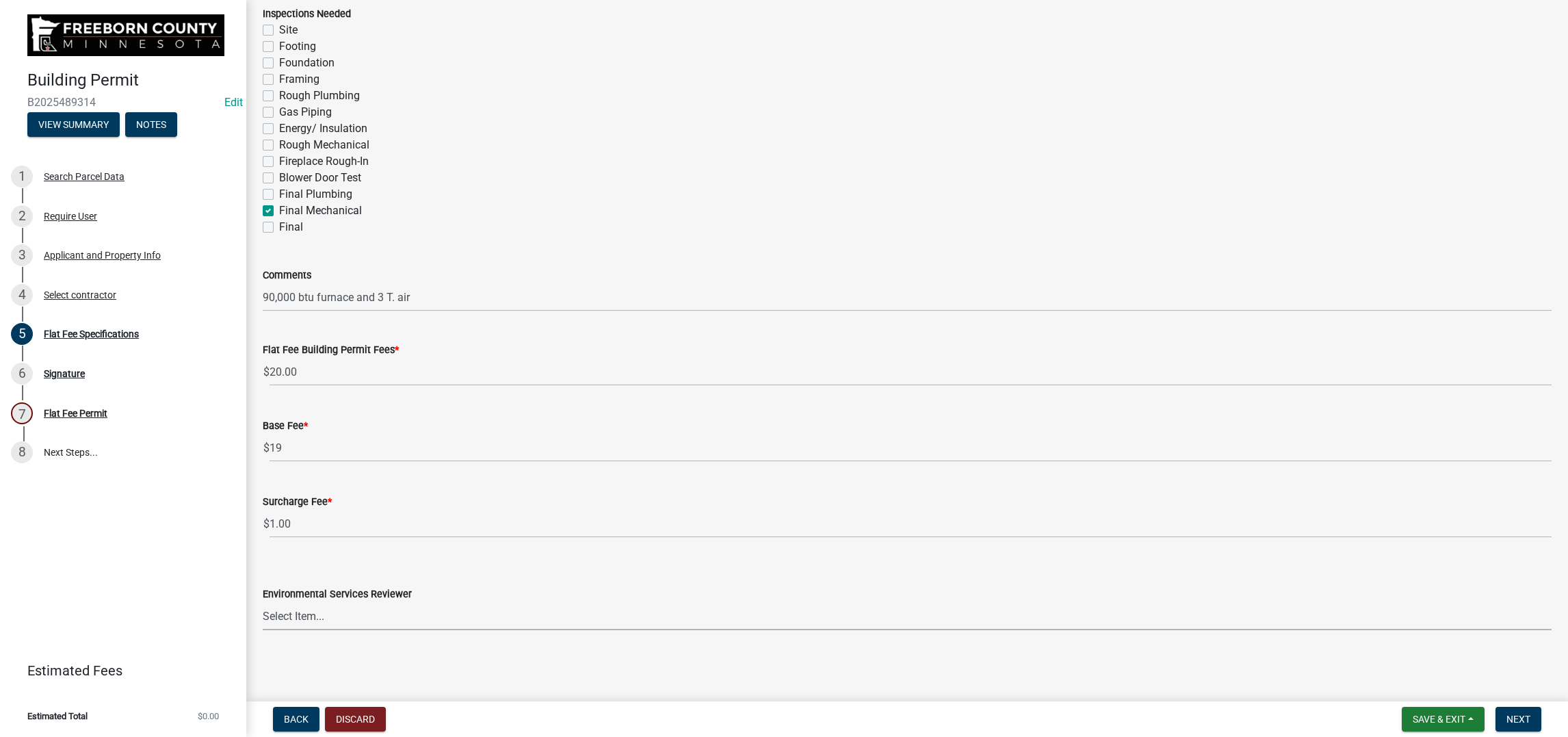
click at [507, 583] on select "Select Item... [PERSON_NAME] [PERSON_NAME] [PERSON_NAME] [PERSON_NAME] [PERSON_…" at bounding box center [907, 616] width 1289 height 28
click at [271, 583] on select "Select Item... [PERSON_NAME] [PERSON_NAME] [PERSON_NAME] [PERSON_NAME] [PERSON_…" at bounding box center [907, 616] width 1289 height 28
select select "cf5e982a-8fde-449d-bcd8-be8cdfb99374"
click at [719, 583] on span "Next" at bounding box center [1518, 719] width 24 height 11
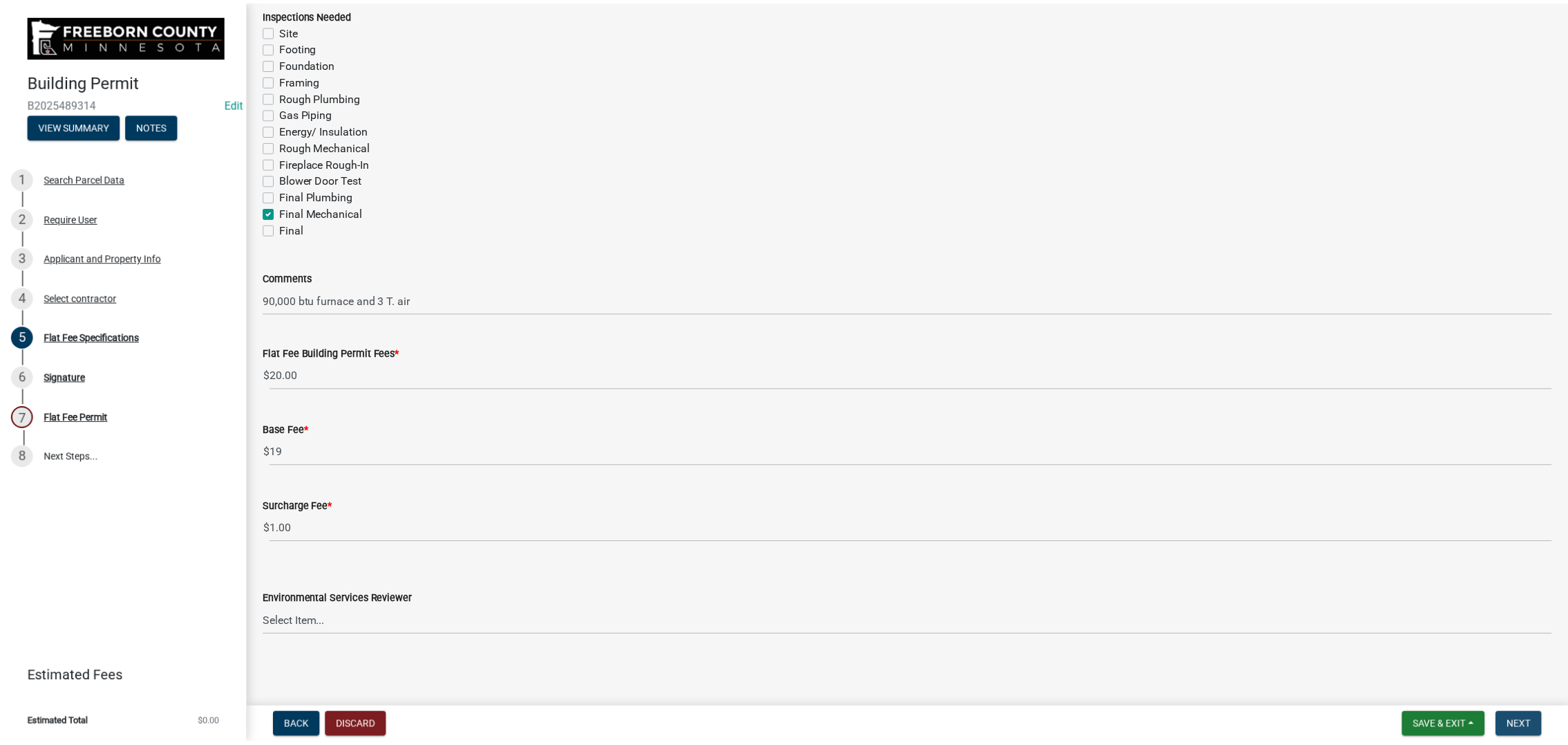
scroll to position [0, 0]
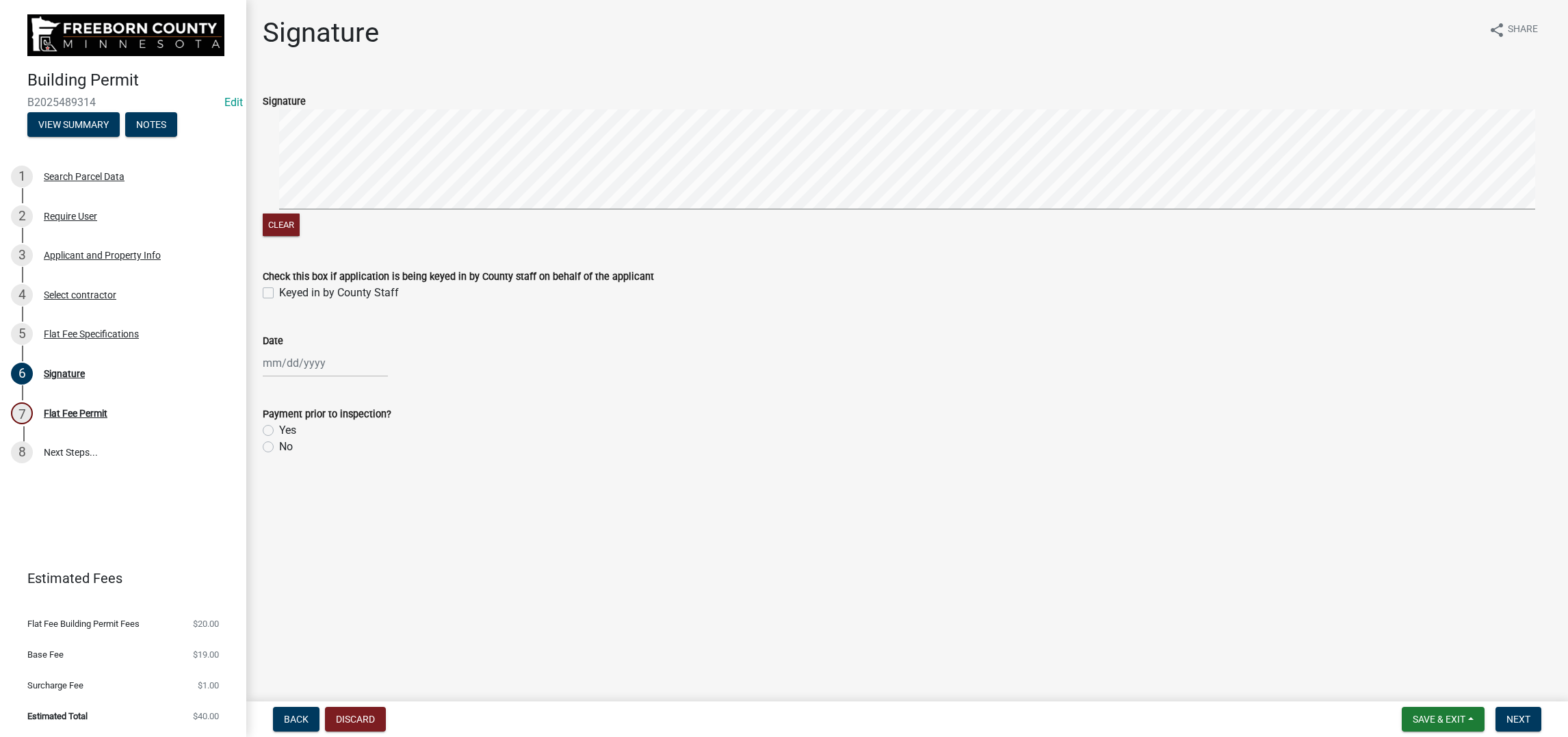
click at [279, 301] on label "Keyed in by County Staff" at bounding box center [339, 292] width 120 height 16
click at [279, 294] on input "Keyed in by County Staff" at bounding box center [284, 289] width 9 height 9
checkbox input "true"
select select "10"
select select "2025"
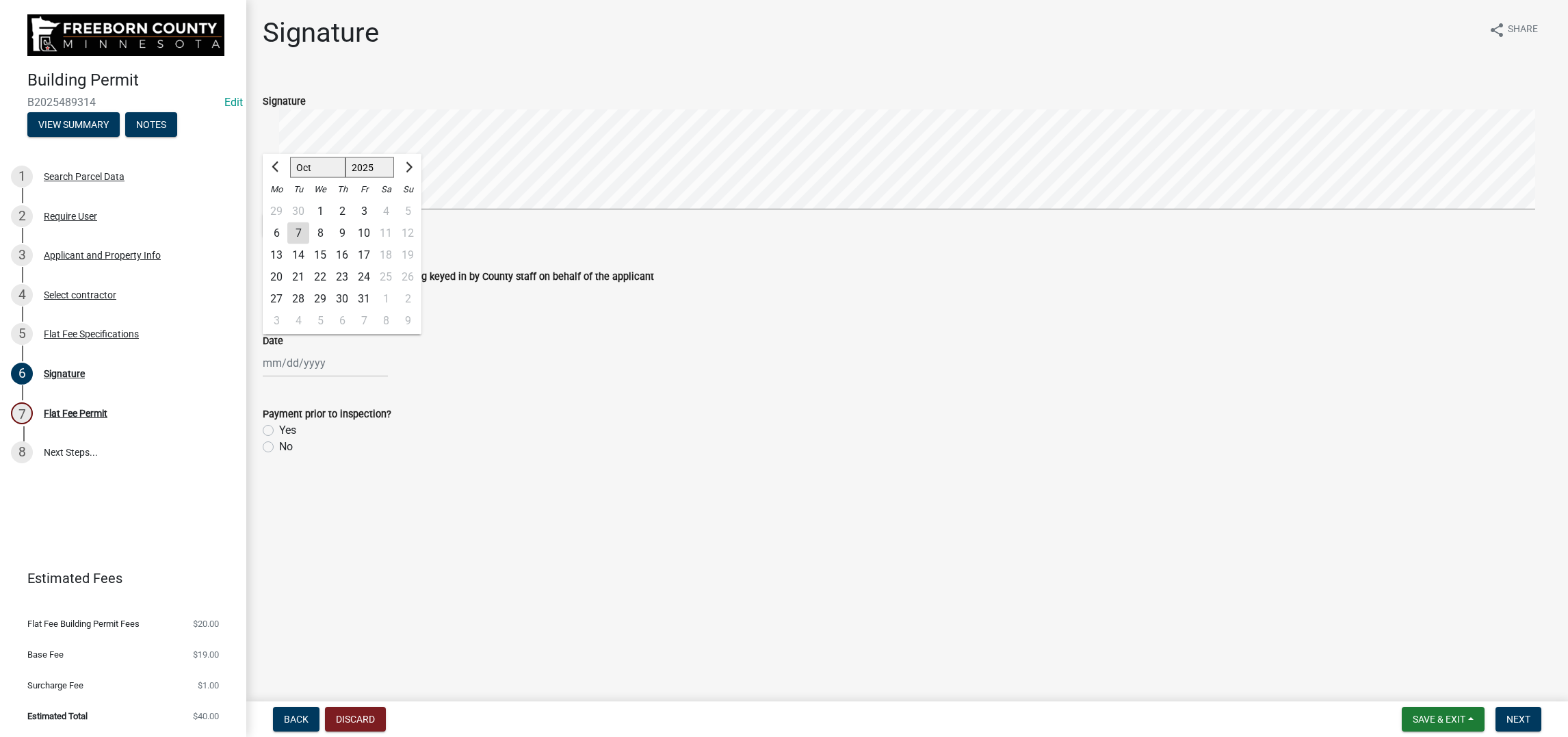
click at [297, 377] on div "[PERSON_NAME] Feb Mar Apr [PERSON_NAME][DATE] Oct Nov [DATE] 1526 1527 1528 152…" at bounding box center [325, 363] width 125 height 28
click at [309, 244] on div "7" at bounding box center [298, 232] width 22 height 22
type input "[DATE]"
click at [282, 455] on label "No" at bounding box center [286, 447] width 14 height 16
click at [282, 447] on input "No" at bounding box center [284, 443] width 9 height 9
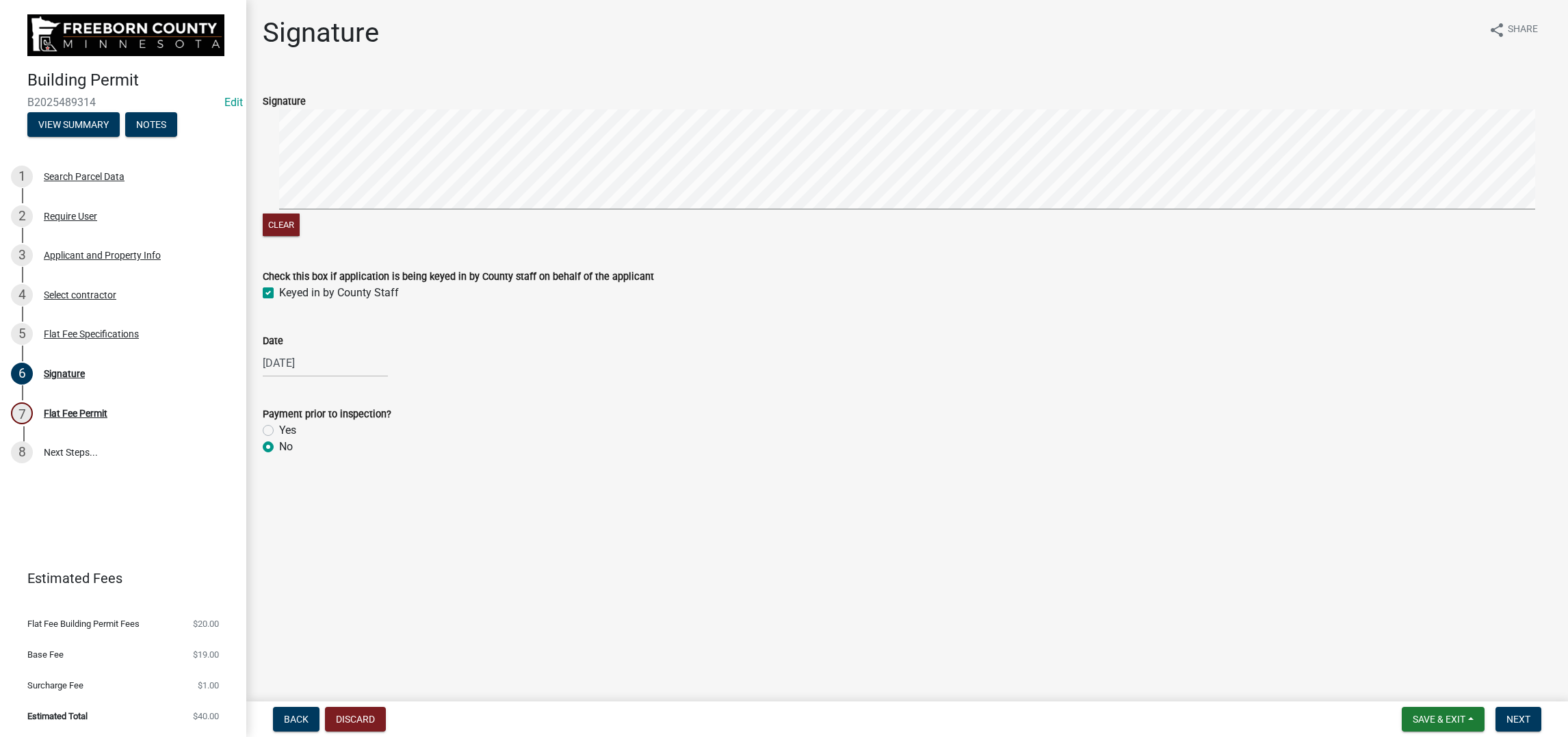
radio input "true"
click at [719, 583] on span "Next" at bounding box center [1518, 719] width 24 height 11
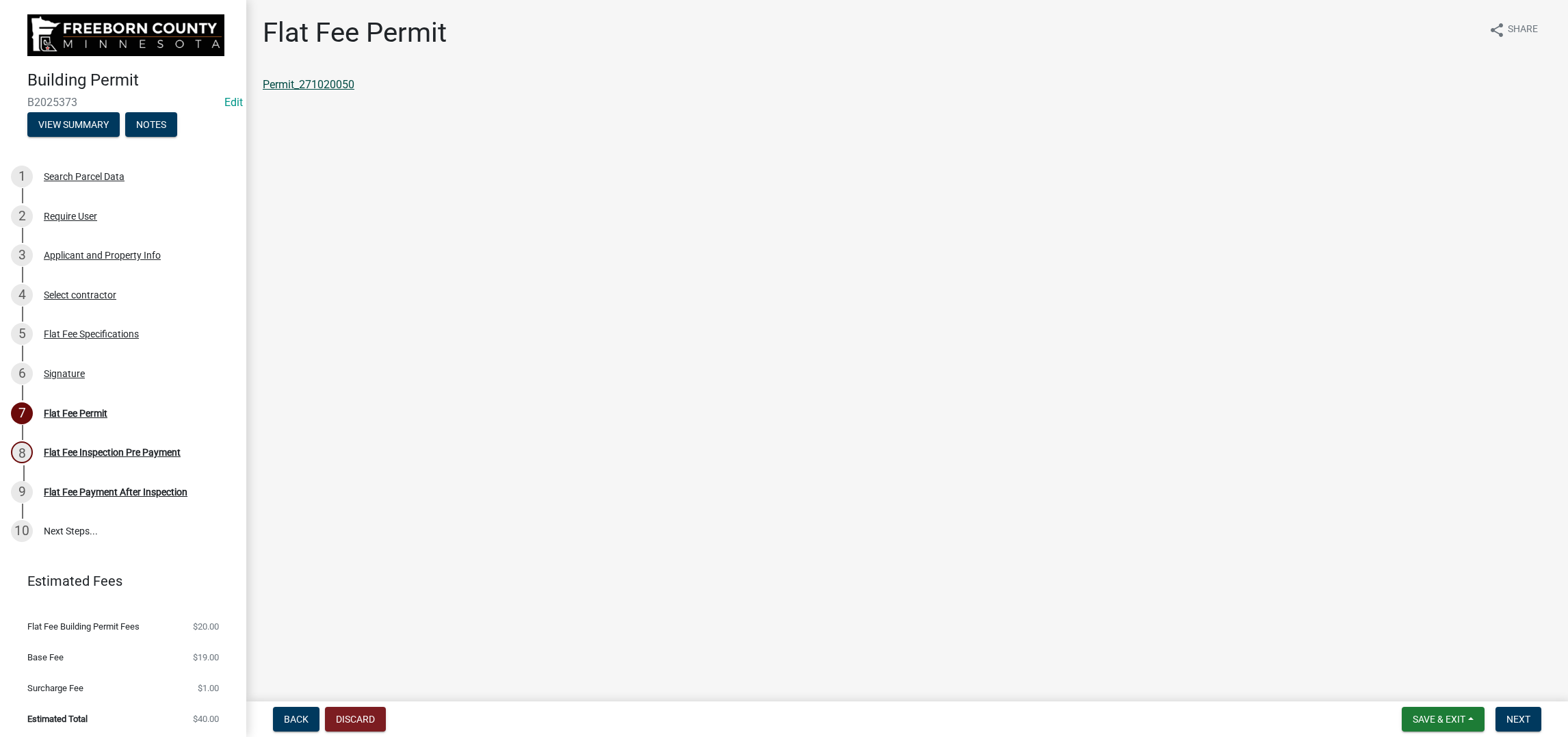
click at [354, 91] on link "Permit_271020050" at bounding box center [308, 84] width 91 height 13
click at [719, 583] on span "Save & Exit" at bounding box center [1439, 719] width 53 height 11
click at [719, 583] on button "Save & Exit" at bounding box center [1430, 671] width 109 height 33
